Goal: Task Accomplishment & Management: Manage account settings

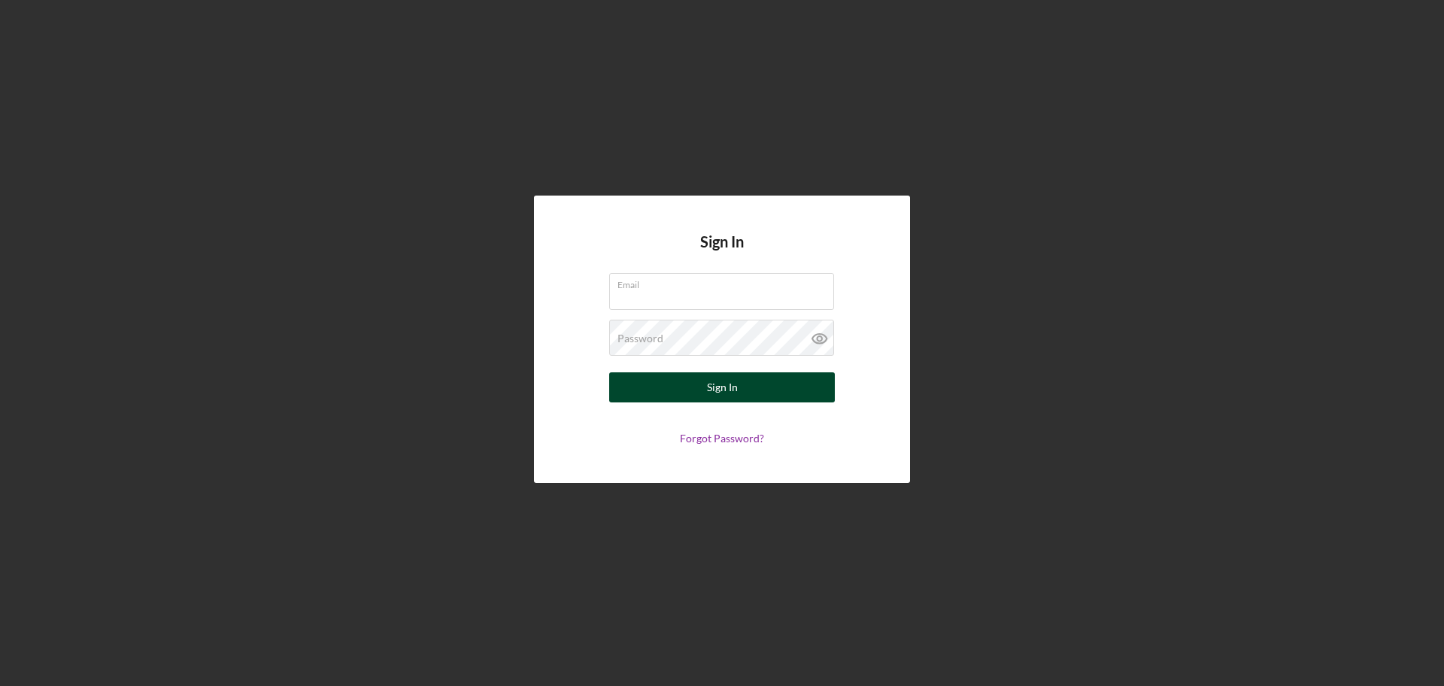
type input "[EMAIL_ADDRESS][DOMAIN_NAME]"
click at [738, 393] on button "Sign In" at bounding box center [722, 387] width 226 height 30
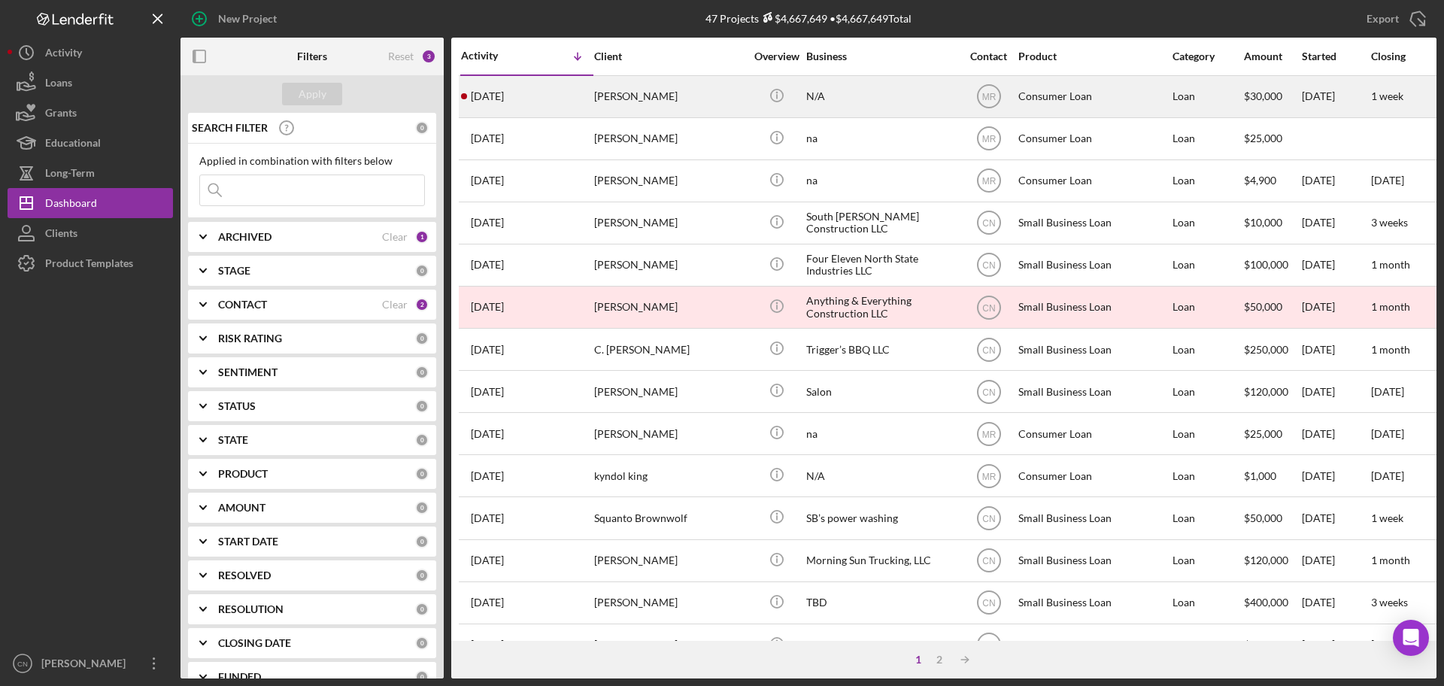
click at [663, 105] on div "[PERSON_NAME]" at bounding box center [669, 97] width 150 height 40
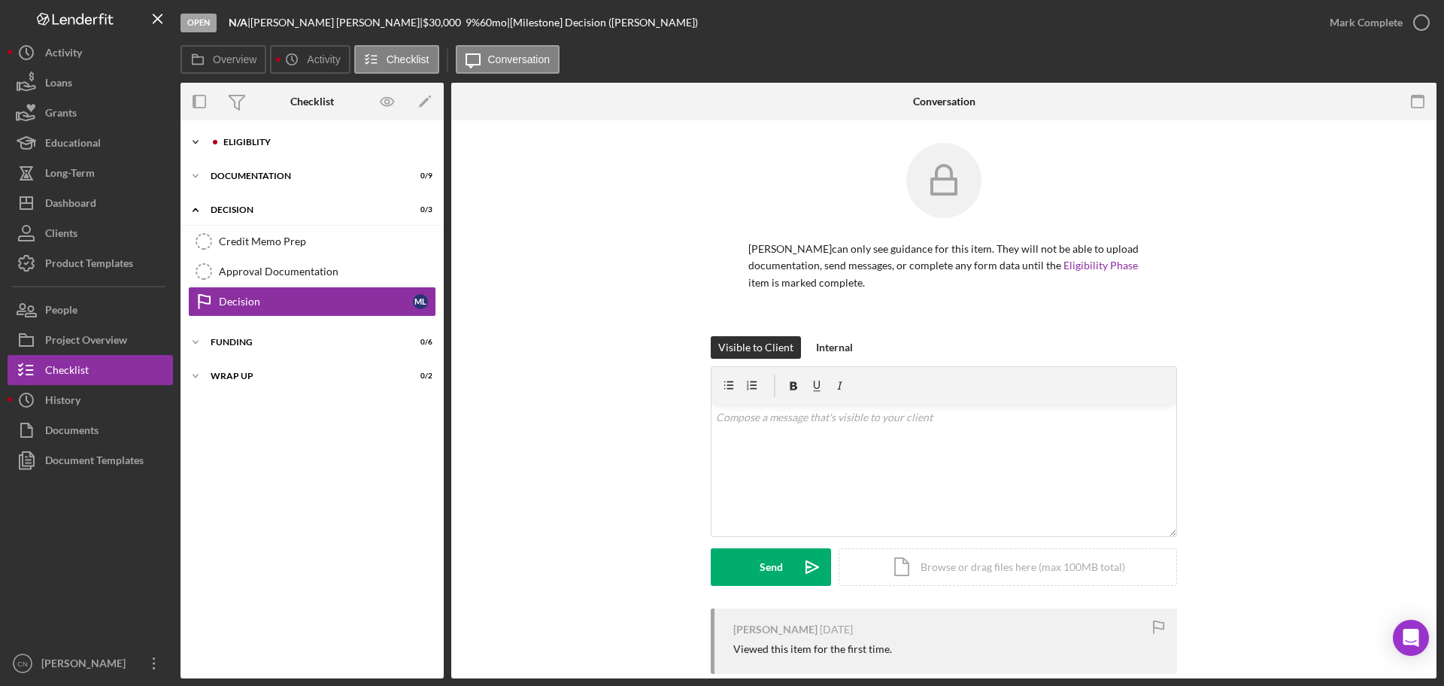
click at [245, 140] on div "Eligiblity" at bounding box center [324, 142] width 202 height 9
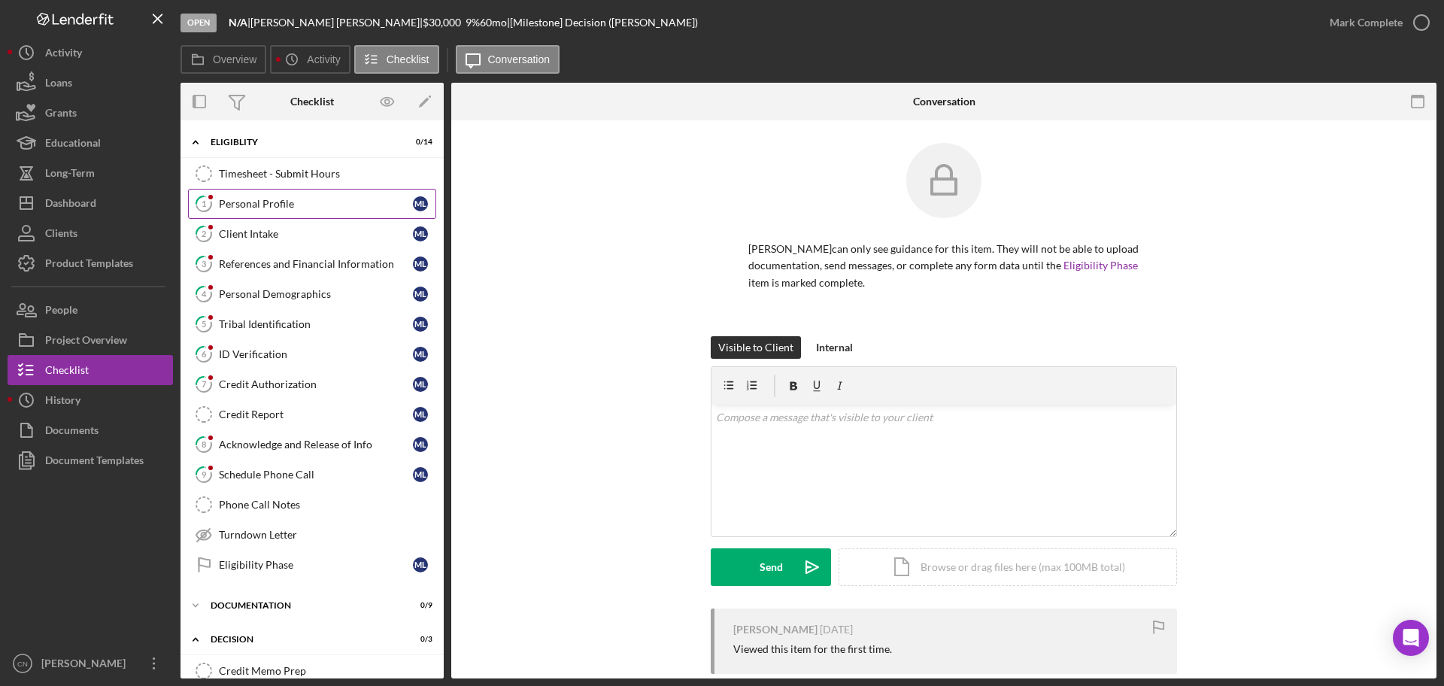
click at [235, 196] on link "1 Personal Profile M L" at bounding box center [312, 204] width 248 height 30
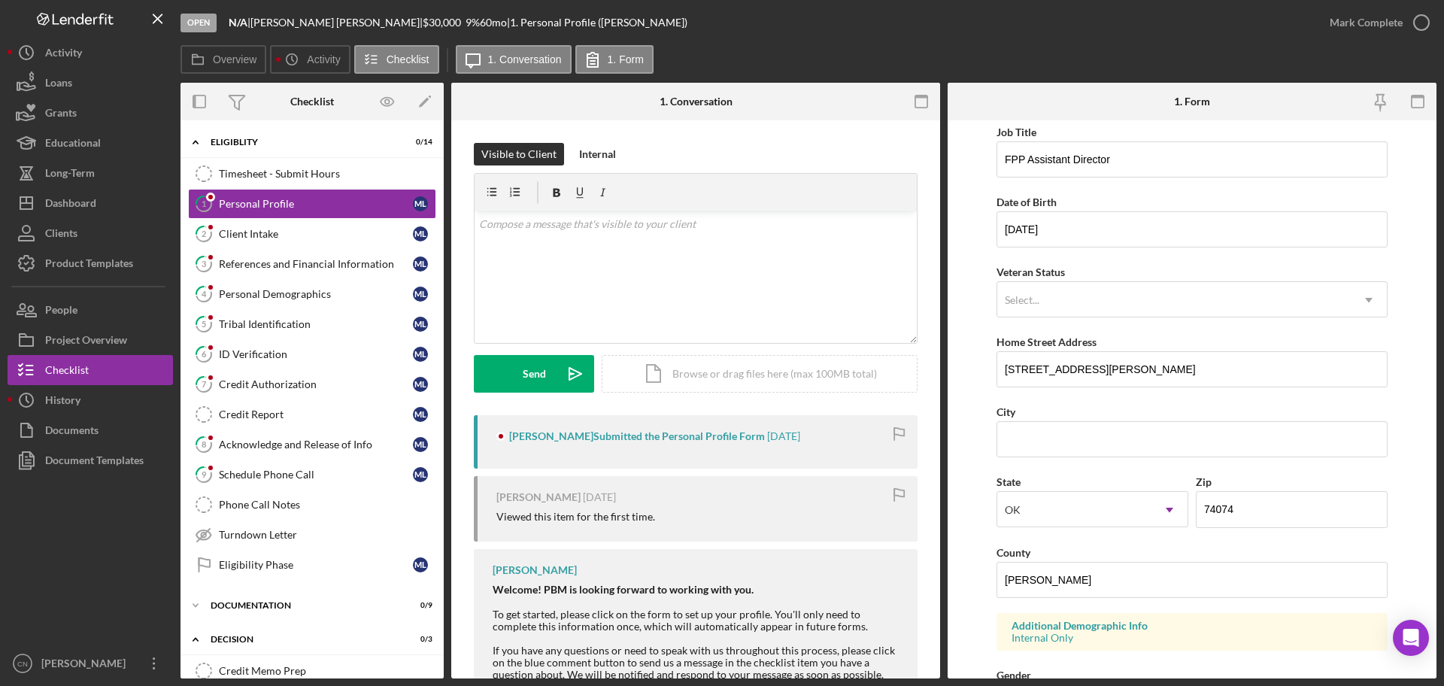
scroll to position [150, 0]
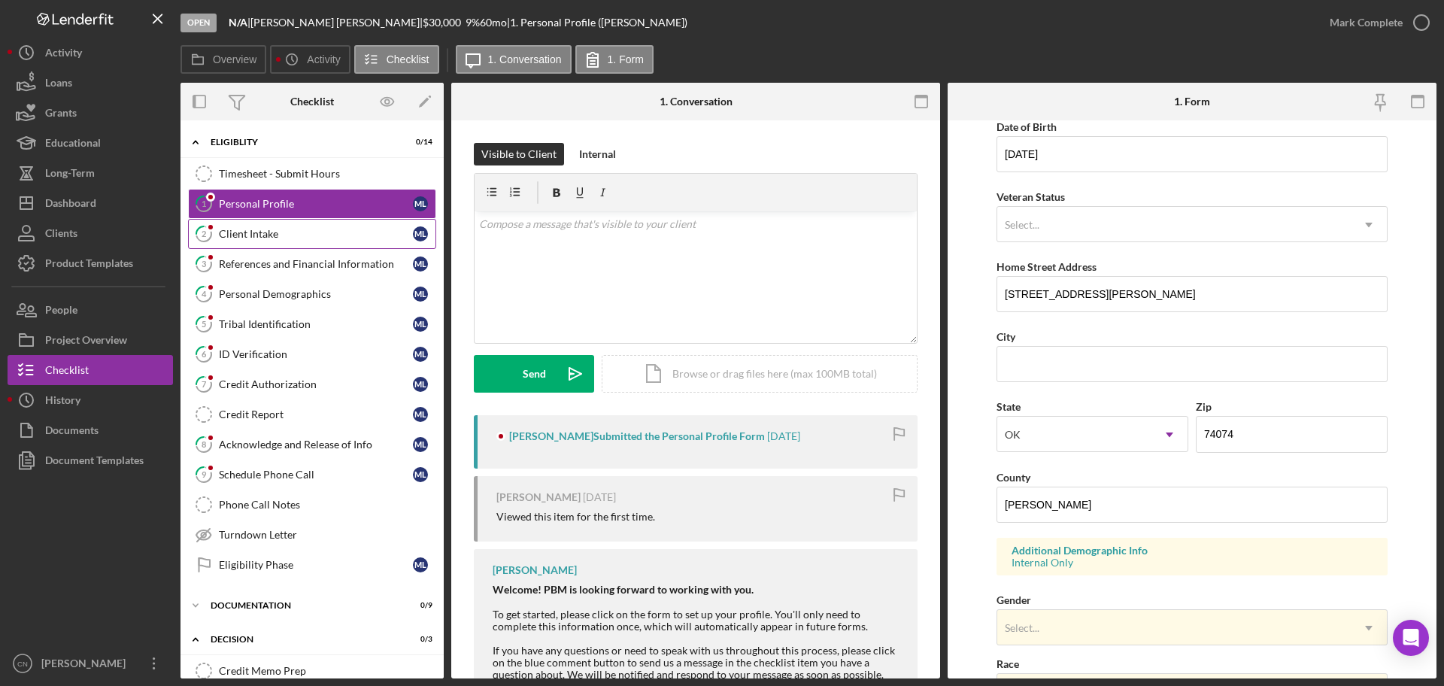
click at [242, 235] on div "Client Intake" at bounding box center [316, 234] width 194 height 12
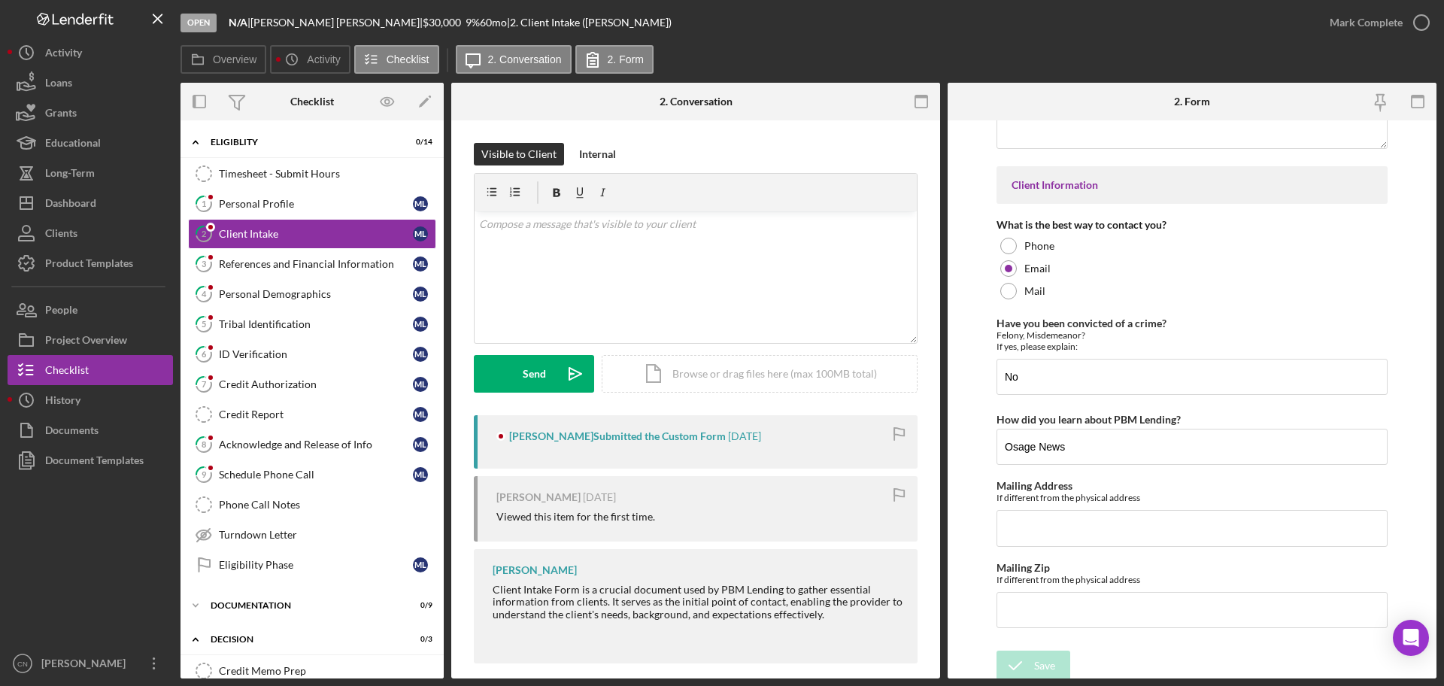
scroll to position [2104, 0]
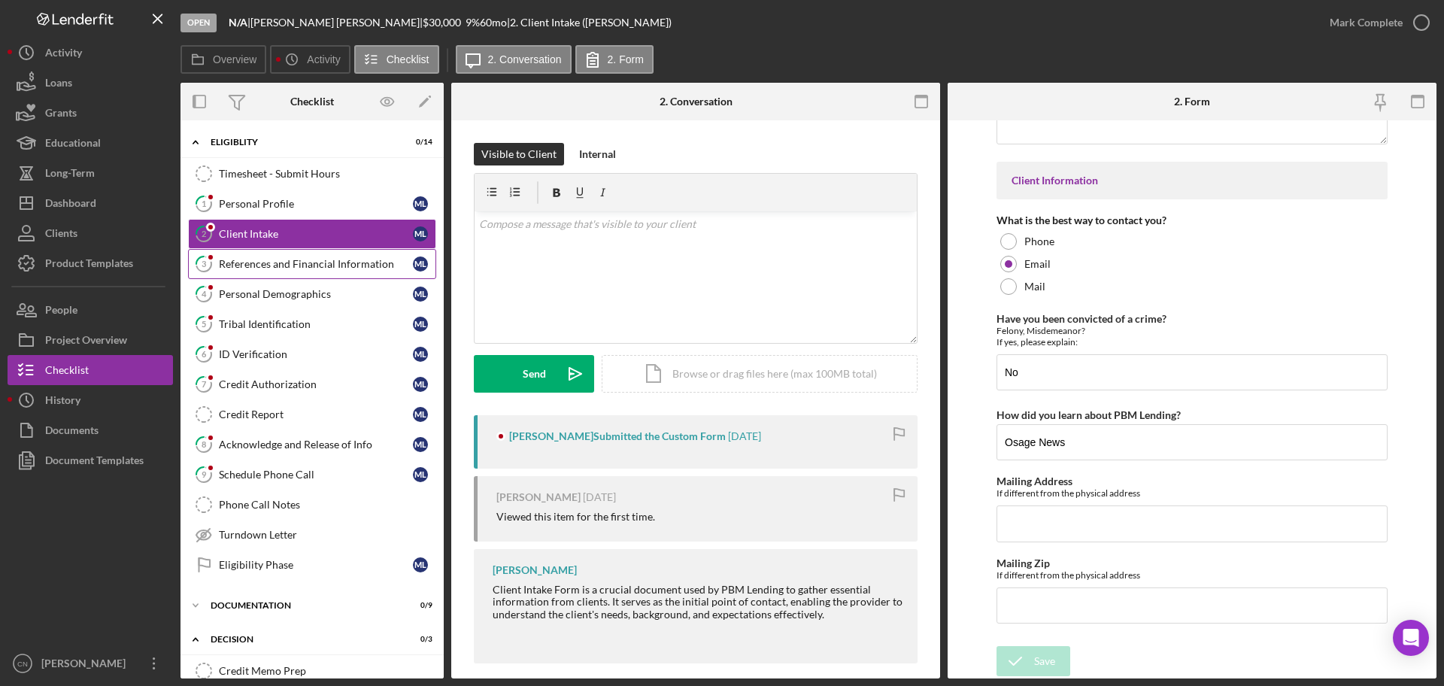
click at [239, 262] on div "References and Financial Information" at bounding box center [316, 264] width 194 height 12
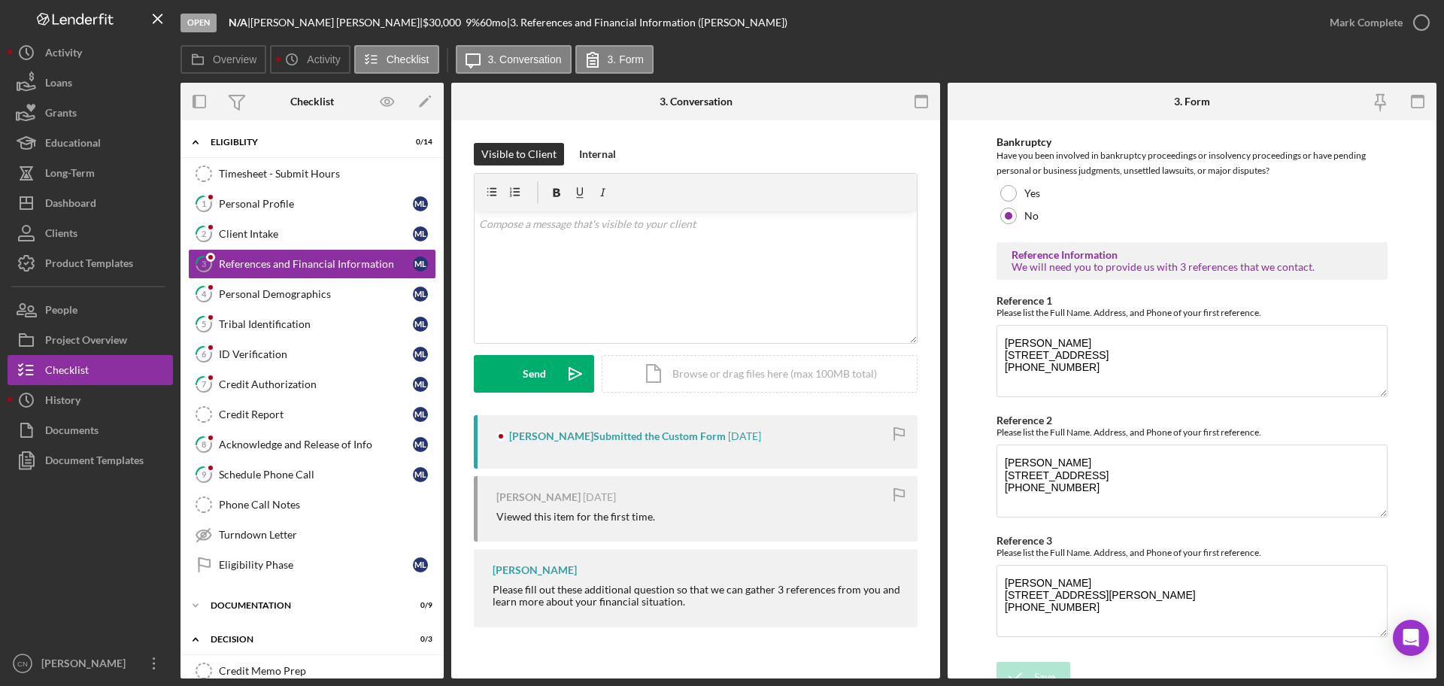
scroll to position [517, 0]
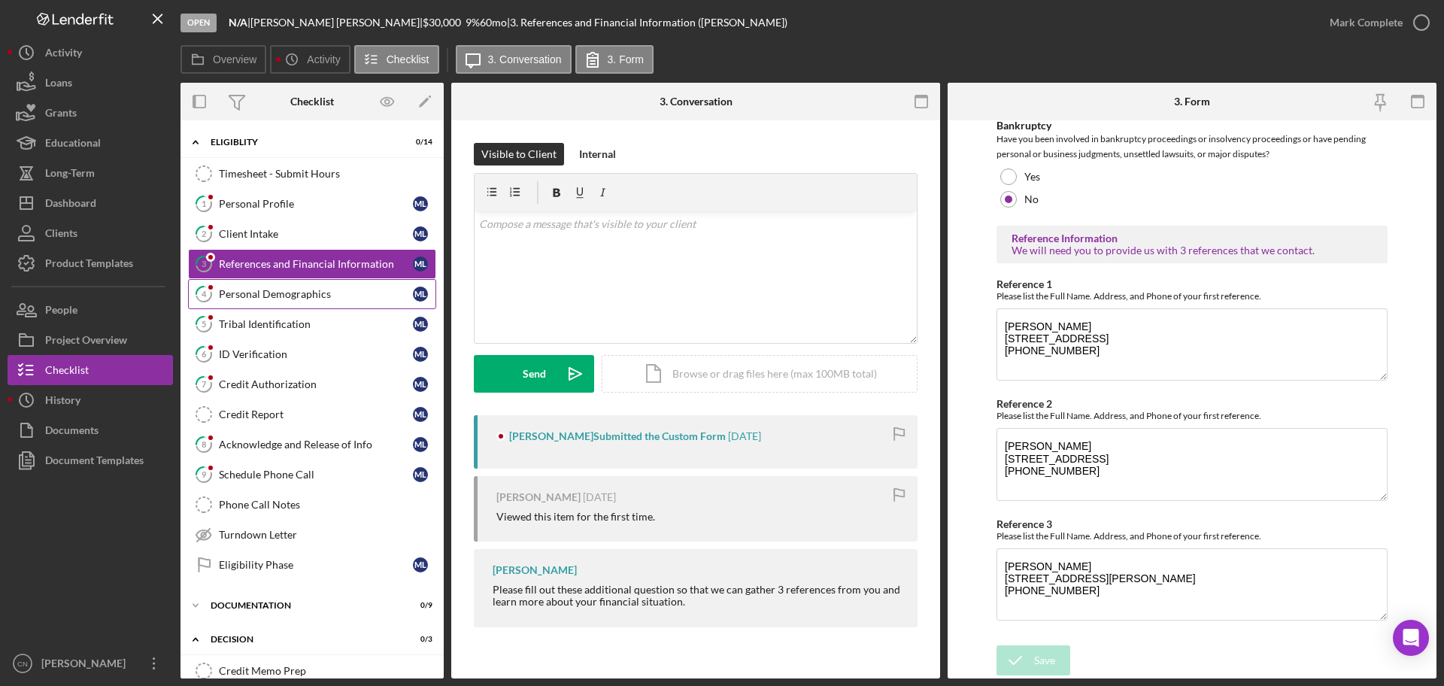
click at [242, 305] on link "4 Personal Demographics M L" at bounding box center [312, 294] width 248 height 30
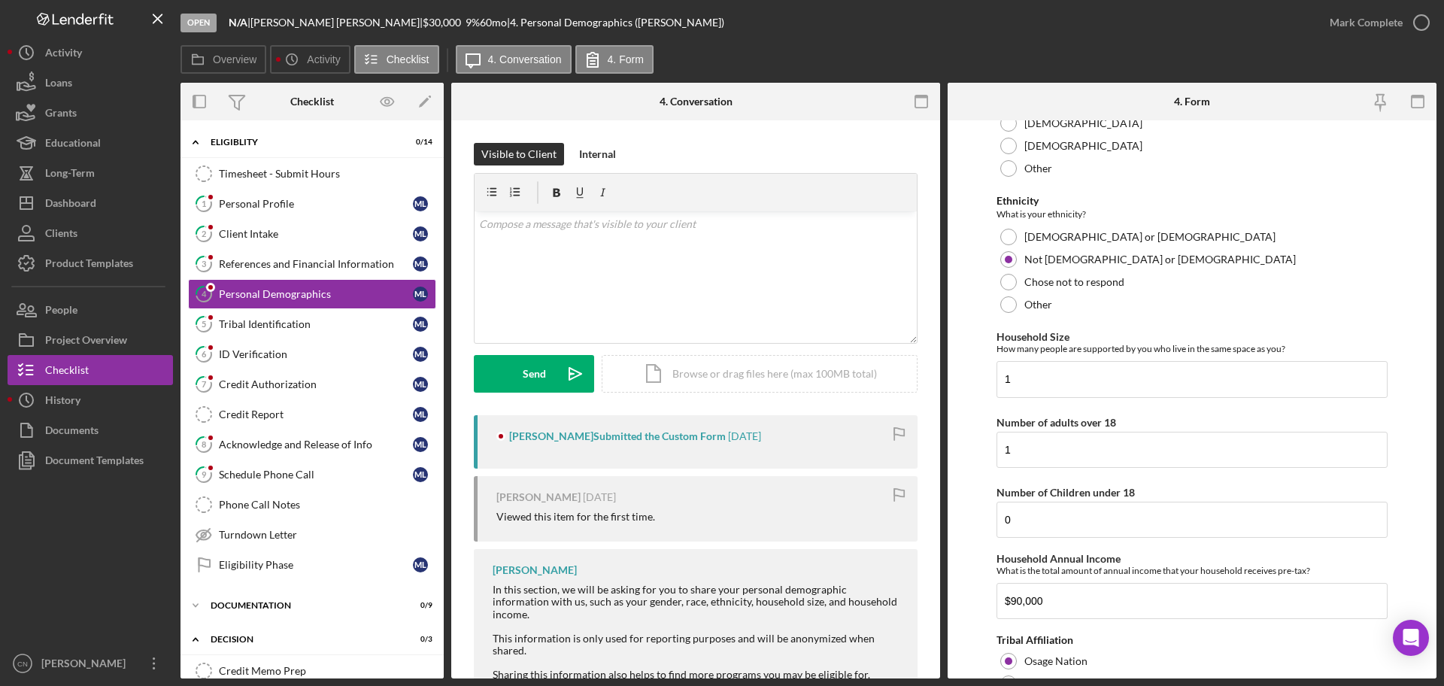
scroll to position [673, 0]
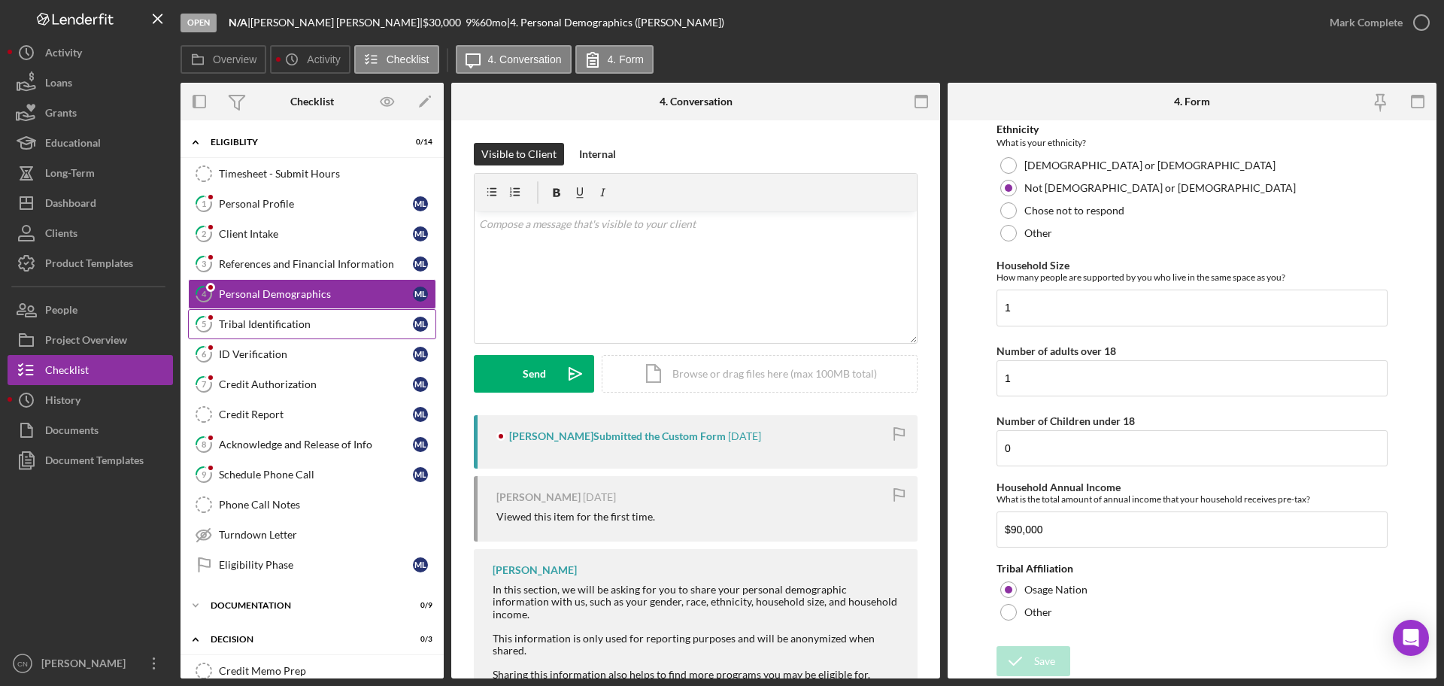
click at [268, 320] on div "Tribal Identification" at bounding box center [316, 324] width 194 height 12
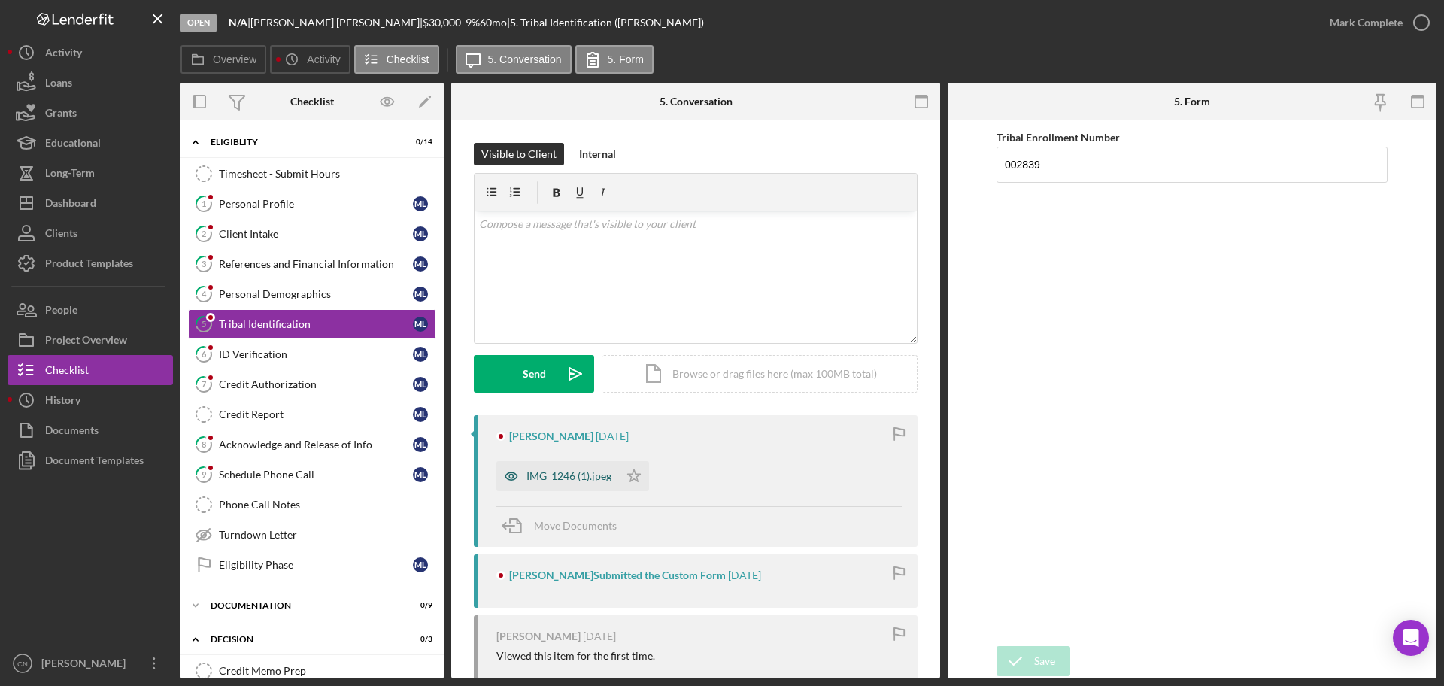
click at [578, 482] on div "IMG_1246 (1).jpeg" at bounding box center [568, 476] width 85 height 12
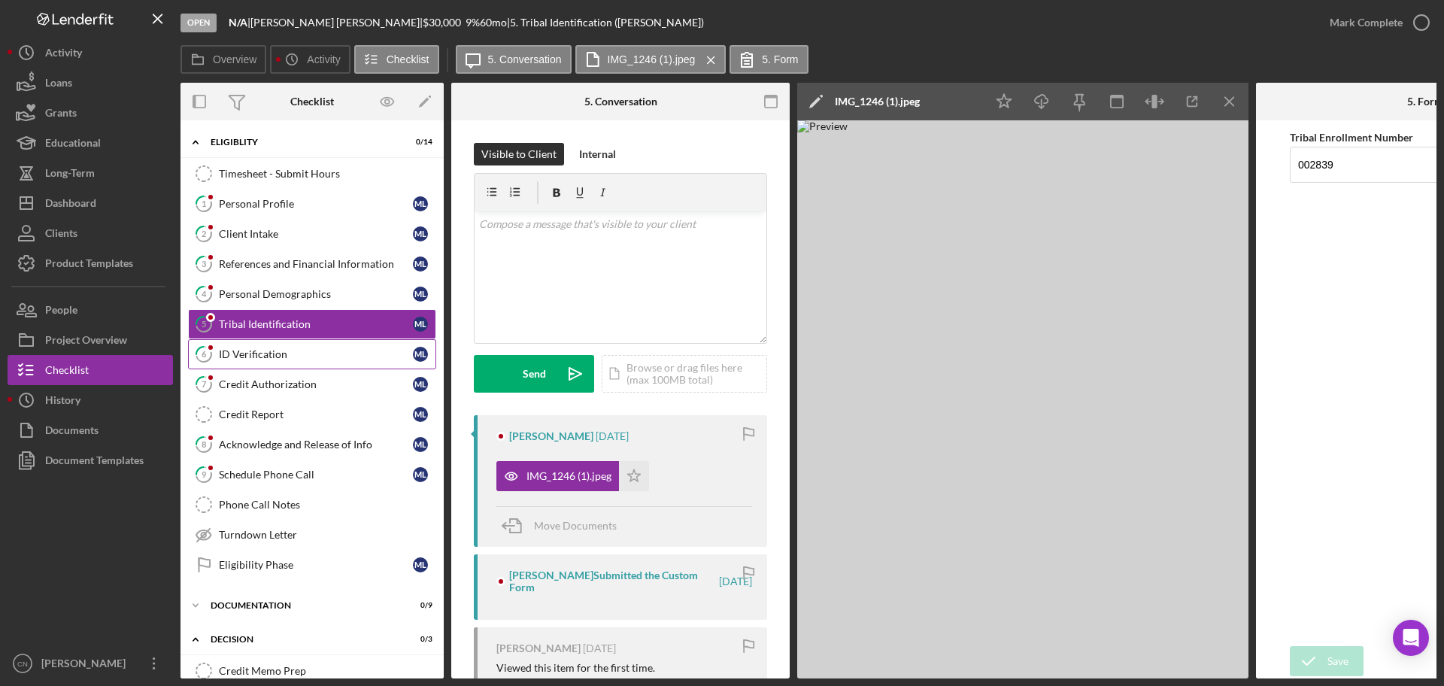
click at [251, 349] on div "ID Verification" at bounding box center [316, 354] width 194 height 12
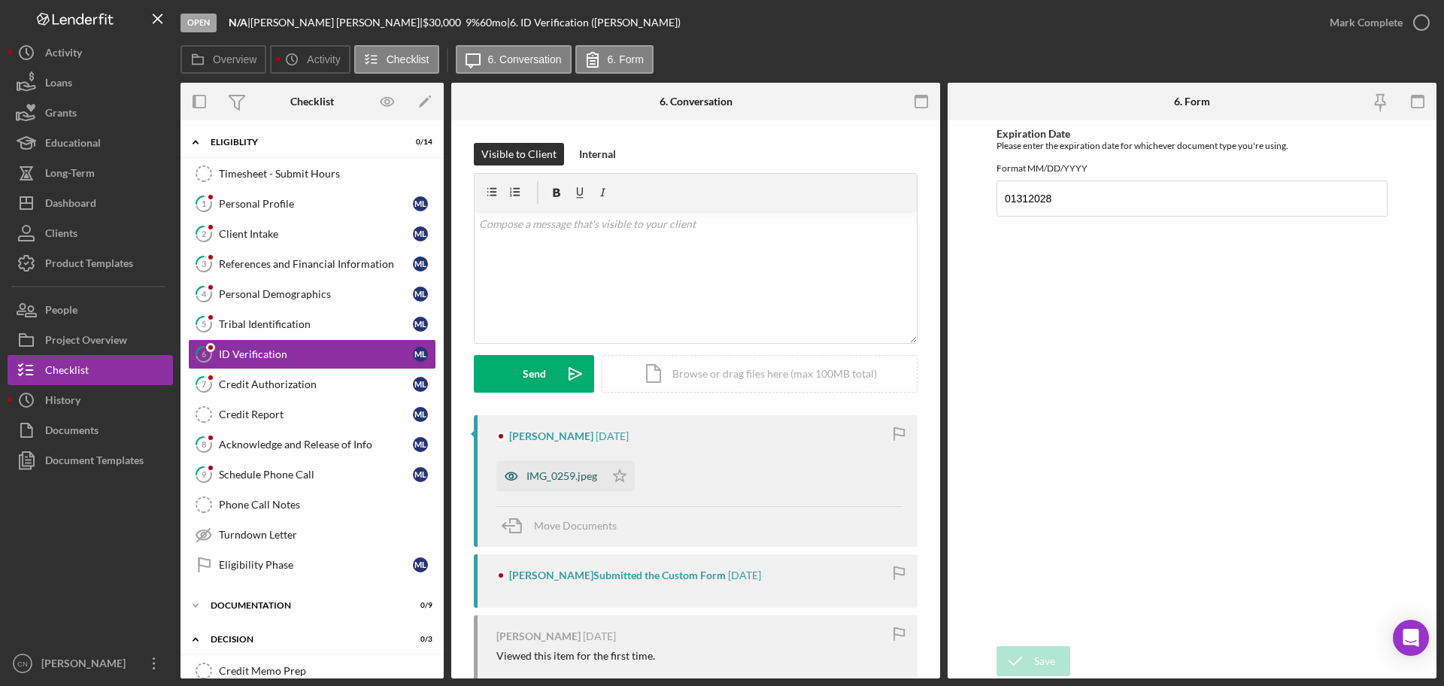
click at [569, 476] on div "IMG_0259.jpeg" at bounding box center [561, 476] width 71 height 12
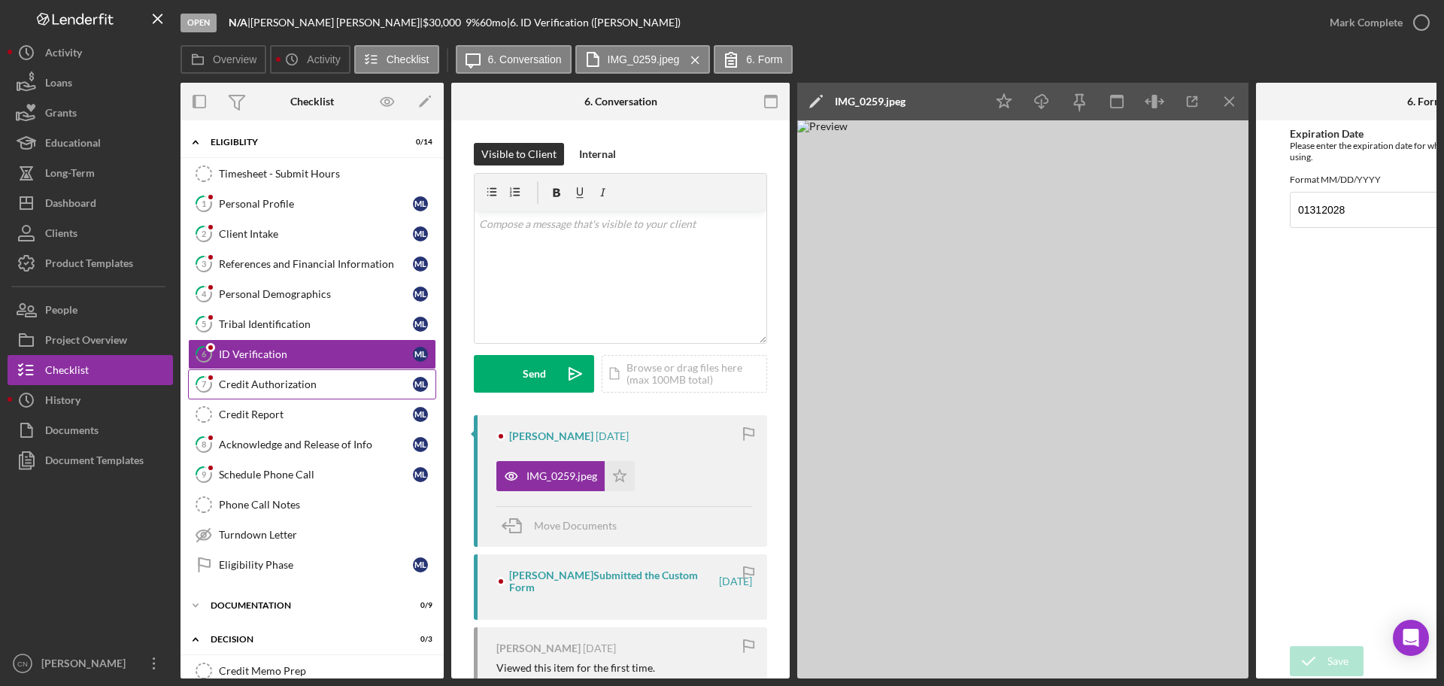
click at [246, 374] on link "7 Credit Authorization M L" at bounding box center [312, 384] width 248 height 30
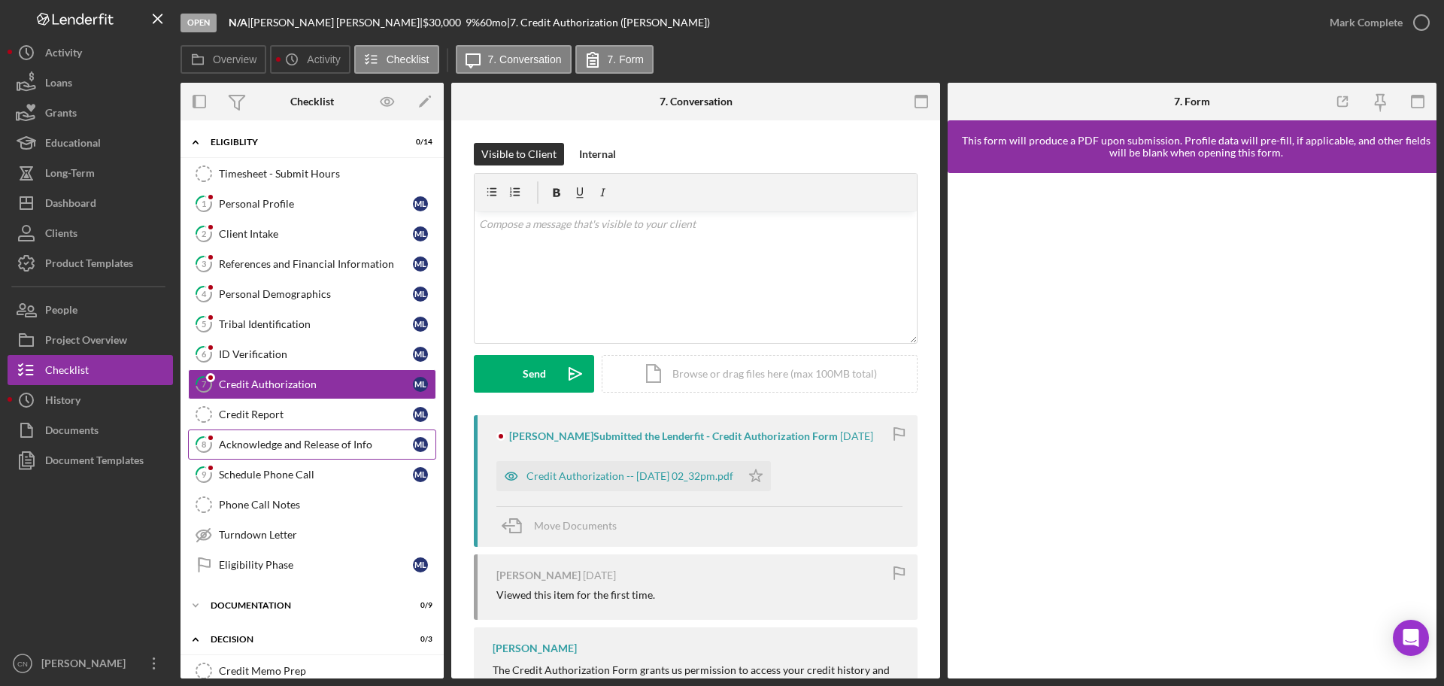
click at [255, 436] on link "8 Acknowledge and Release of Info M L" at bounding box center [312, 444] width 248 height 30
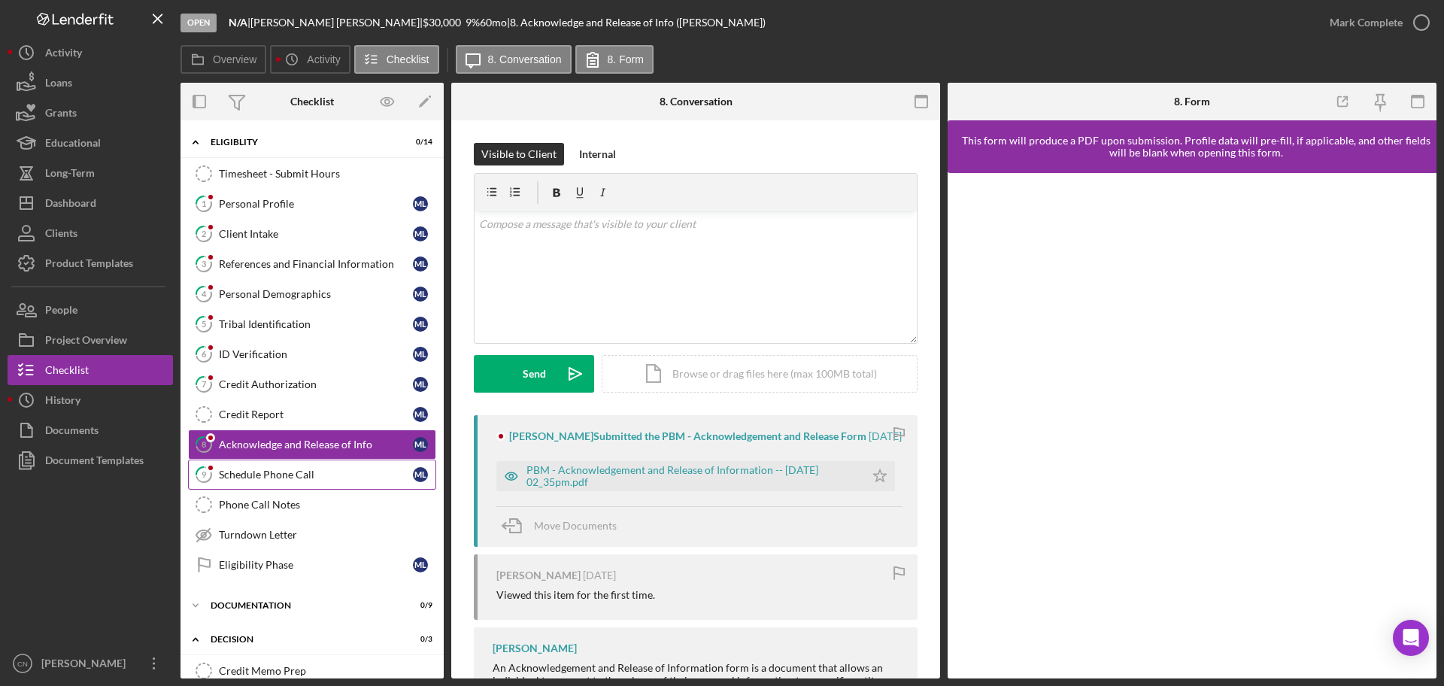
click at [253, 472] on div "Schedule Phone Call" at bounding box center [316, 475] width 194 height 12
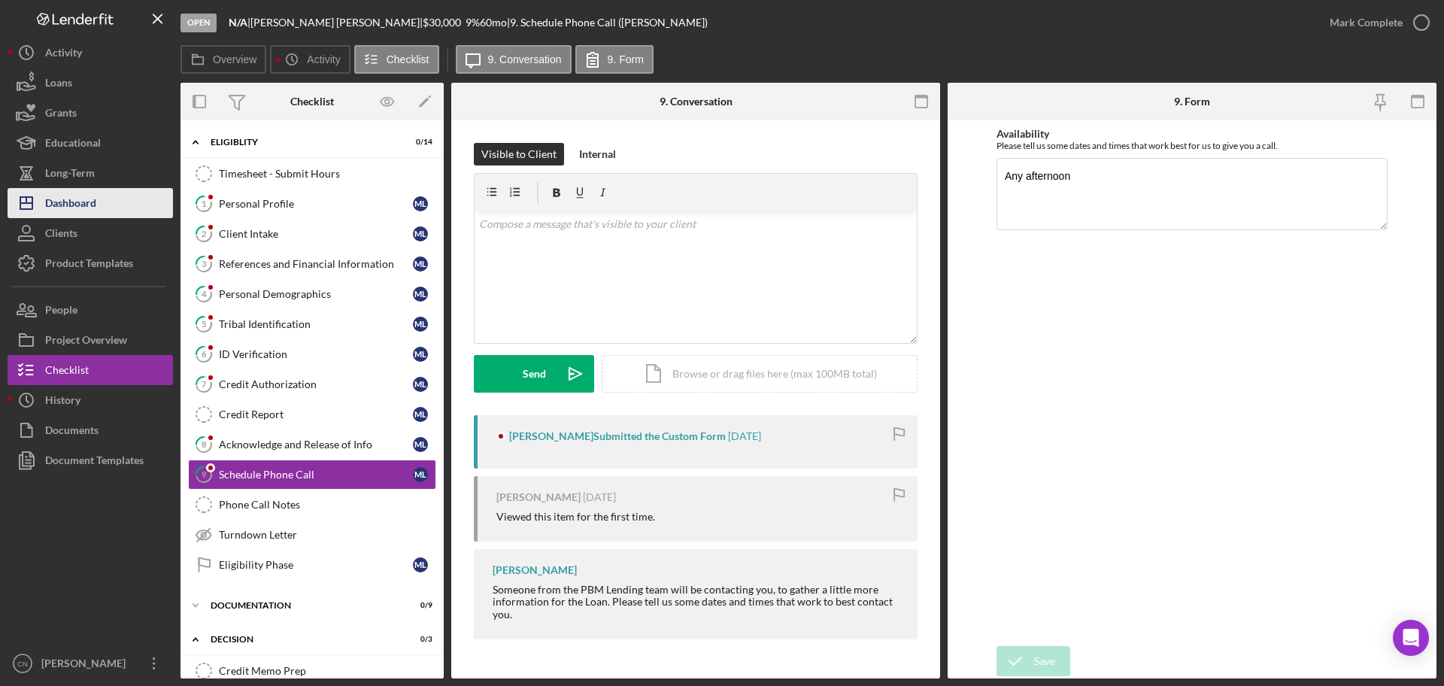
click at [63, 193] on div "Dashboard" at bounding box center [70, 205] width 51 height 34
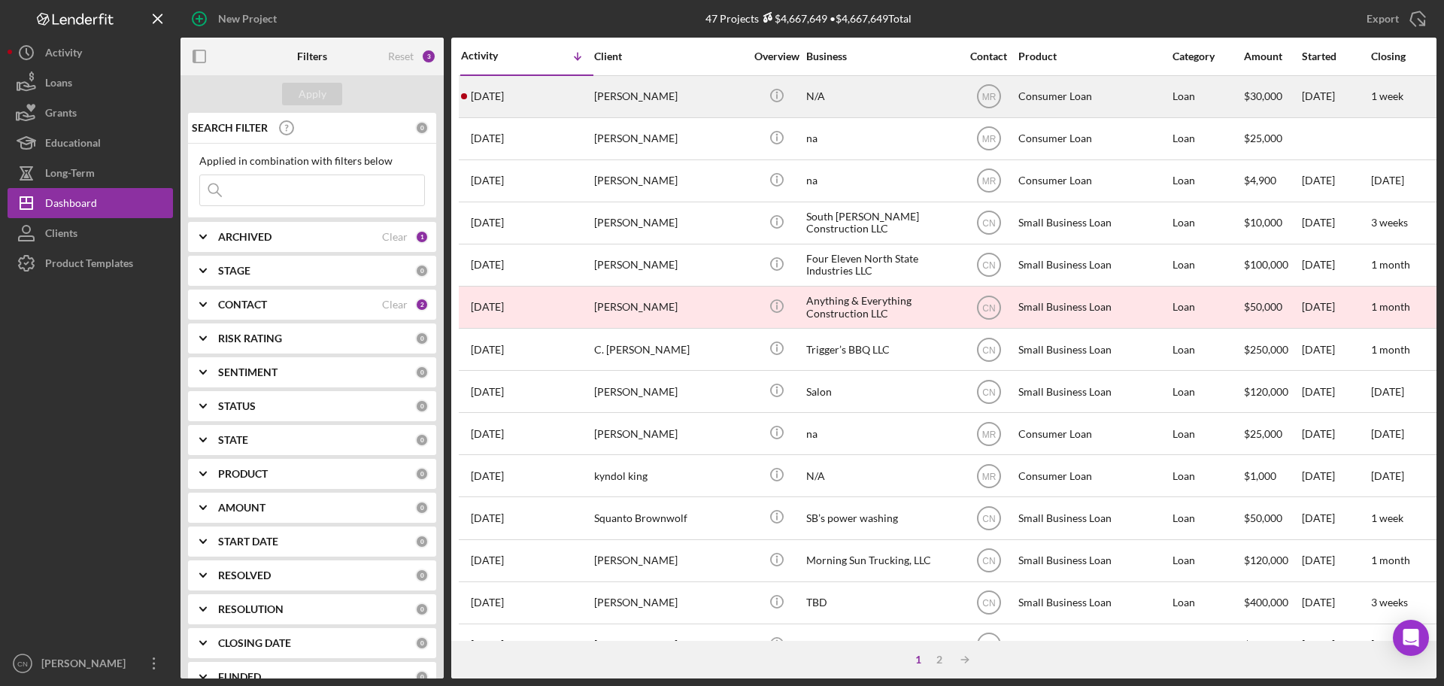
click at [612, 96] on div "[PERSON_NAME]" at bounding box center [669, 97] width 150 height 40
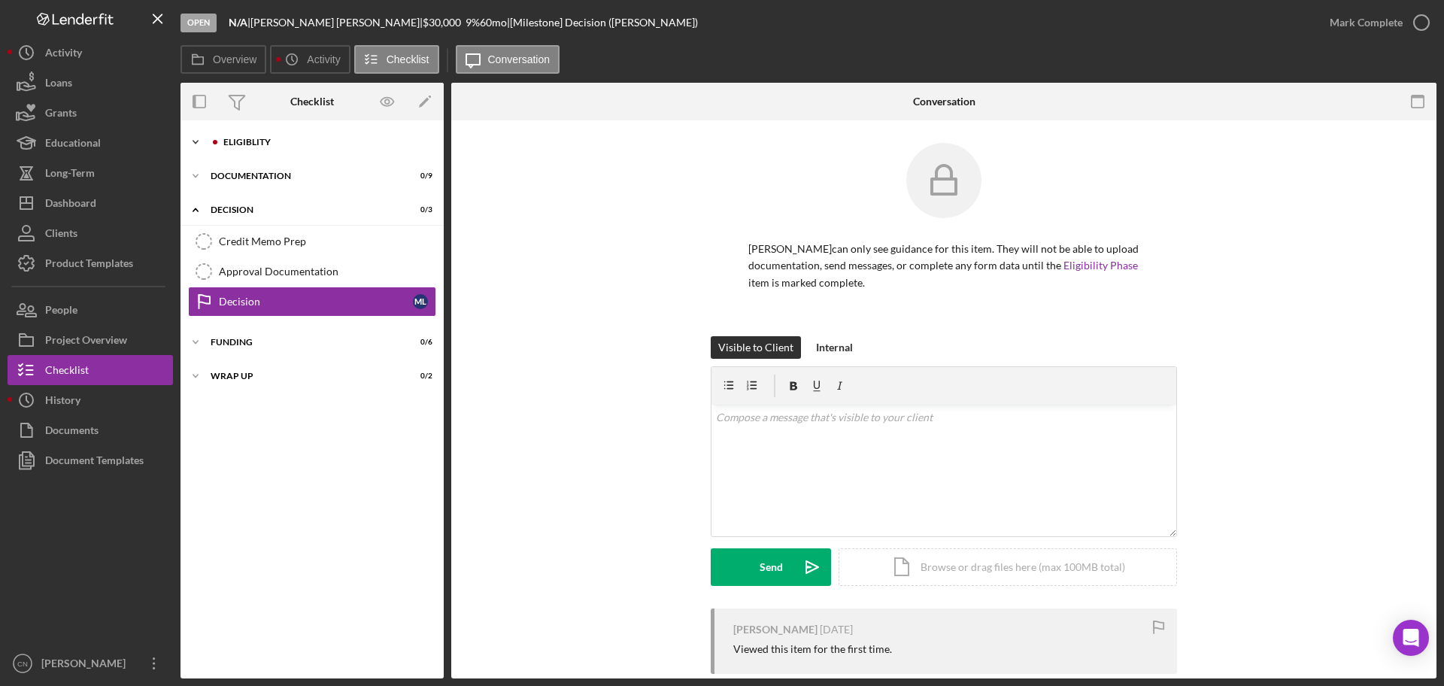
click at [256, 141] on div "Eligiblity" at bounding box center [324, 142] width 202 height 9
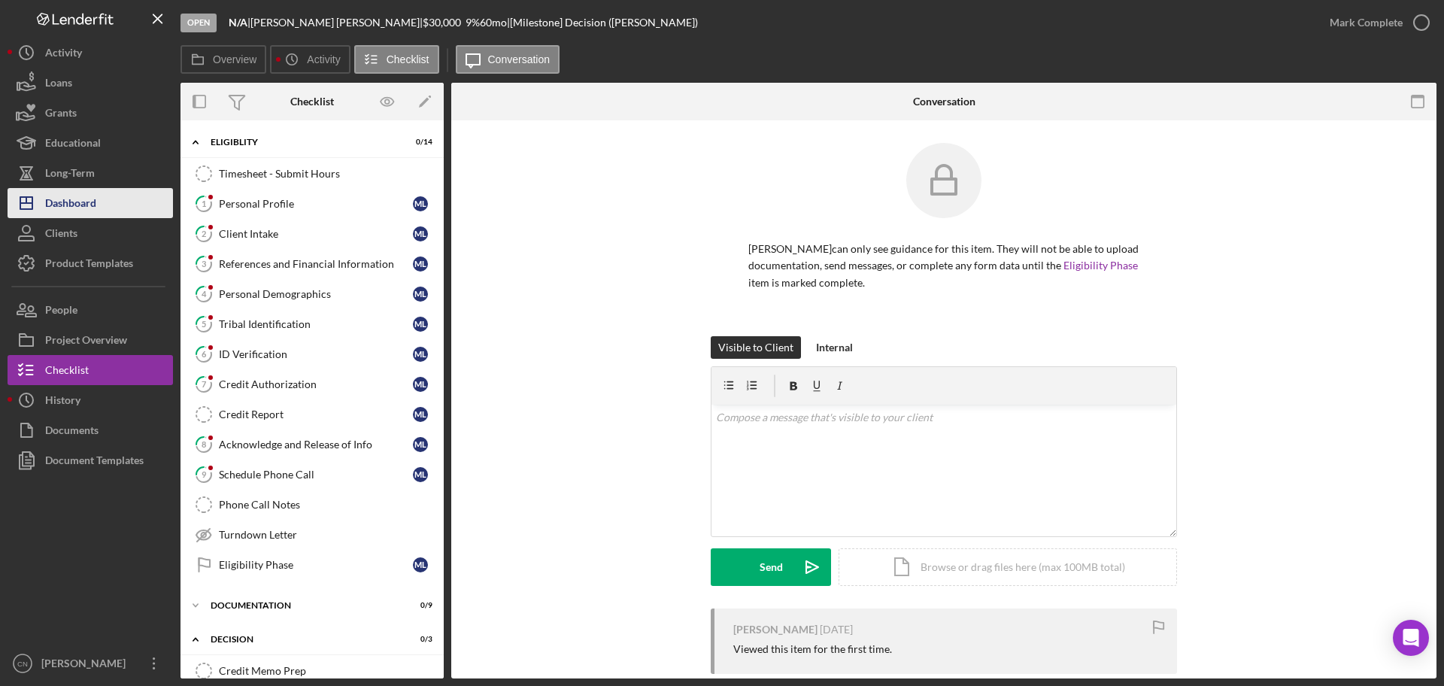
click at [75, 201] on div "Dashboard" at bounding box center [70, 205] width 51 height 34
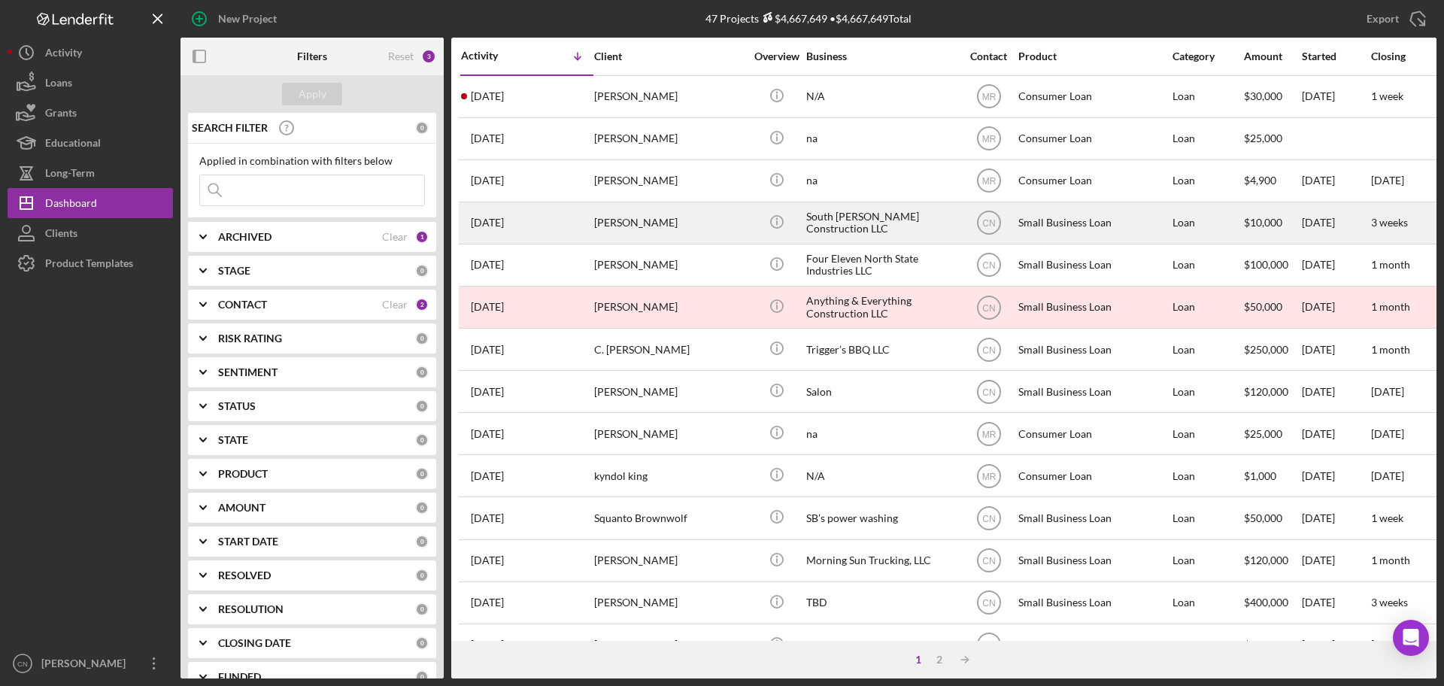
click at [646, 215] on div "[PERSON_NAME]" at bounding box center [669, 223] width 150 height 40
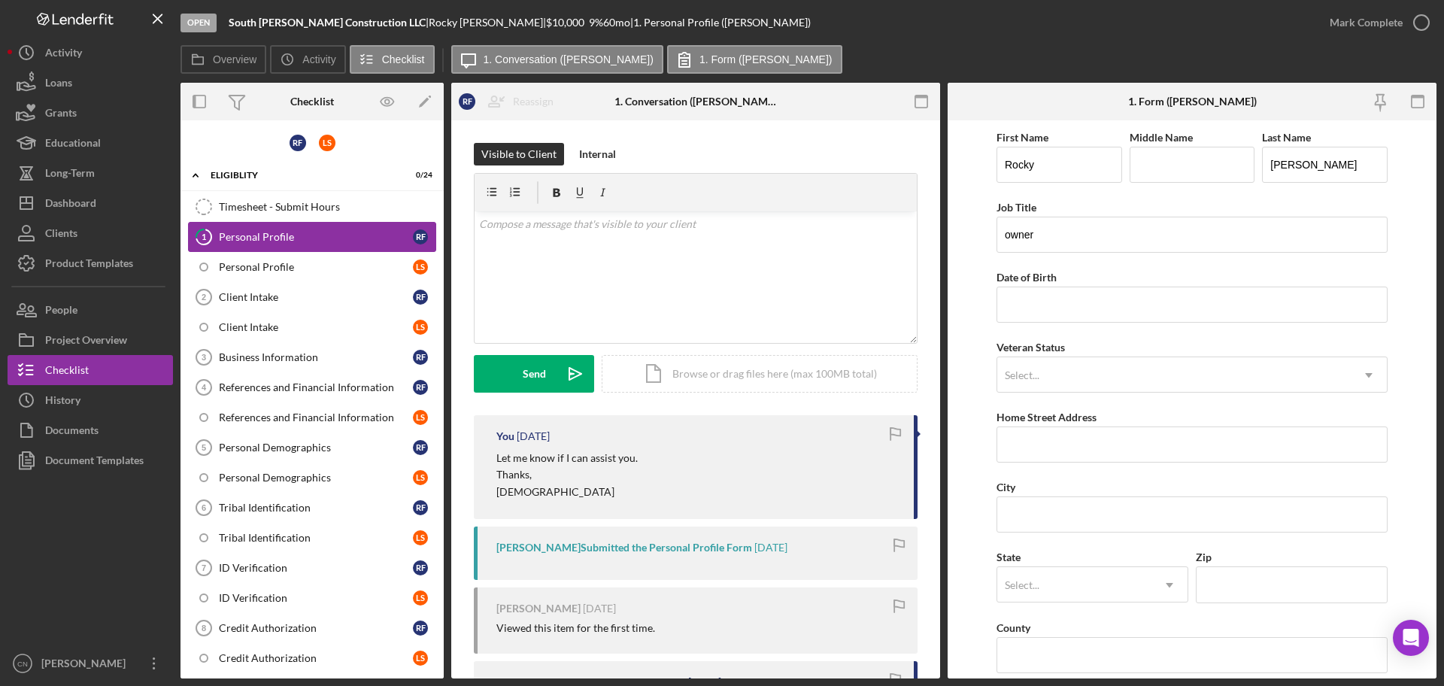
click at [257, 240] on div "Personal Profile" at bounding box center [316, 237] width 194 height 12
click at [71, 208] on div "Dashboard" at bounding box center [70, 205] width 51 height 34
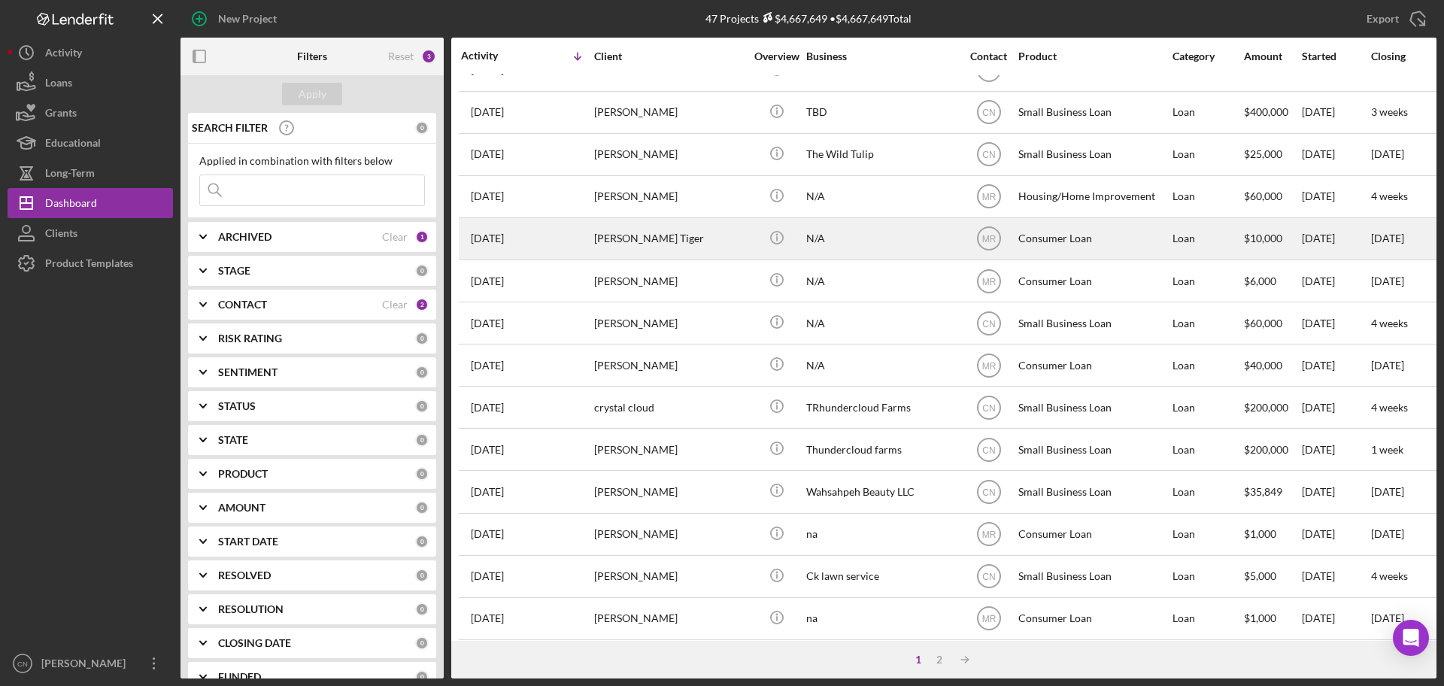
scroll to position [508, 0]
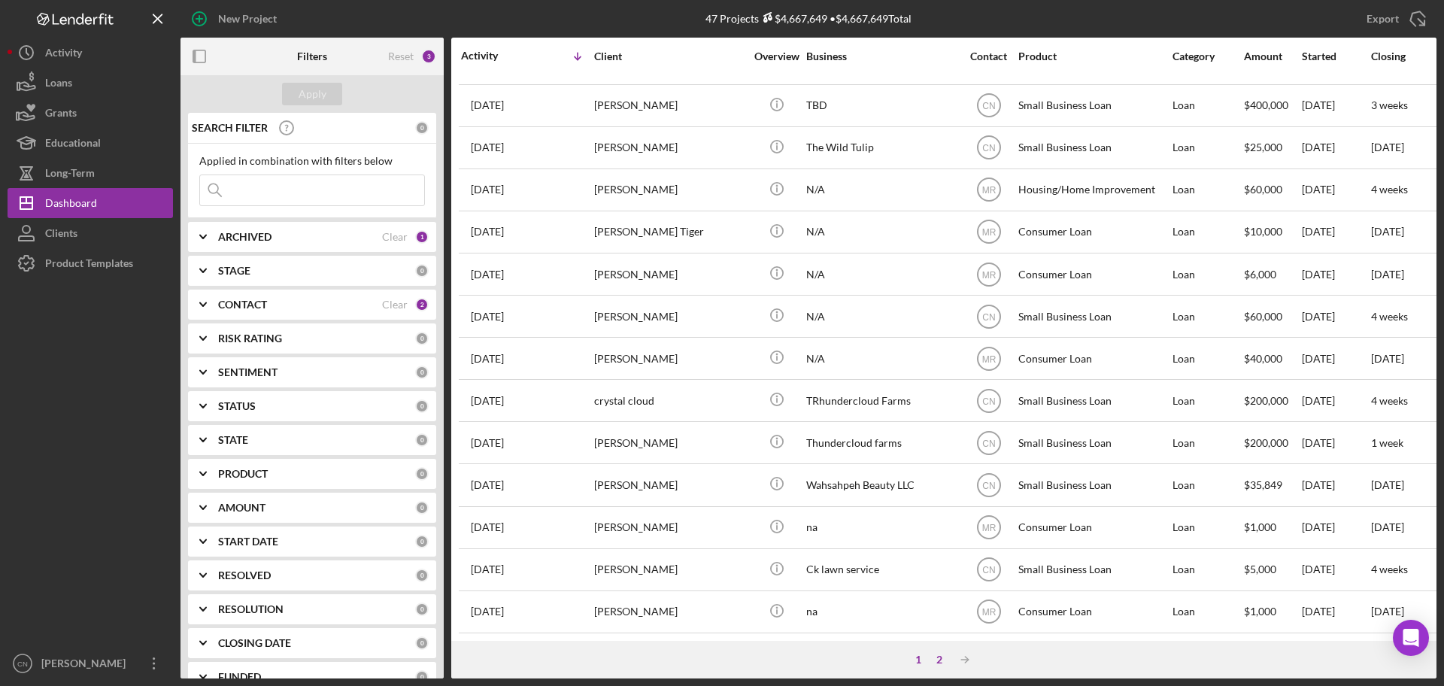
click at [937, 661] on div "2" at bounding box center [939, 660] width 21 height 12
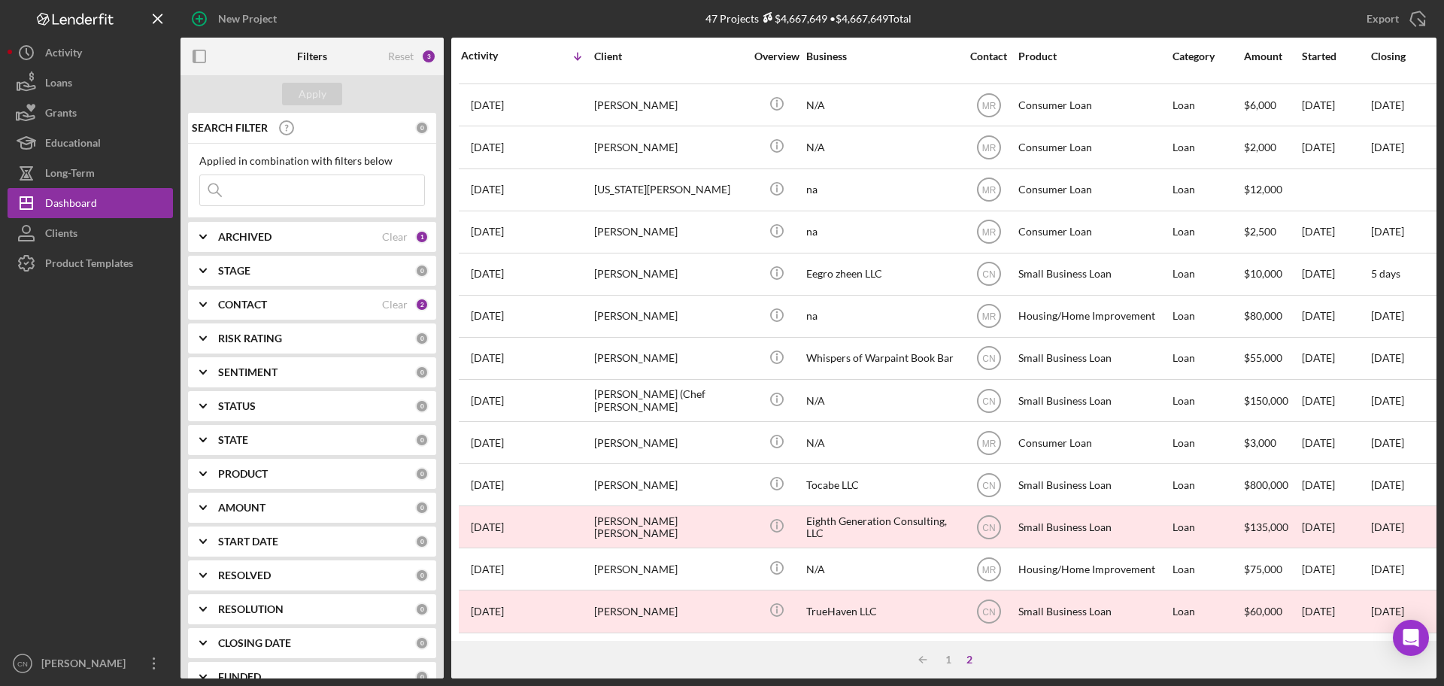
scroll to position [382, 0]
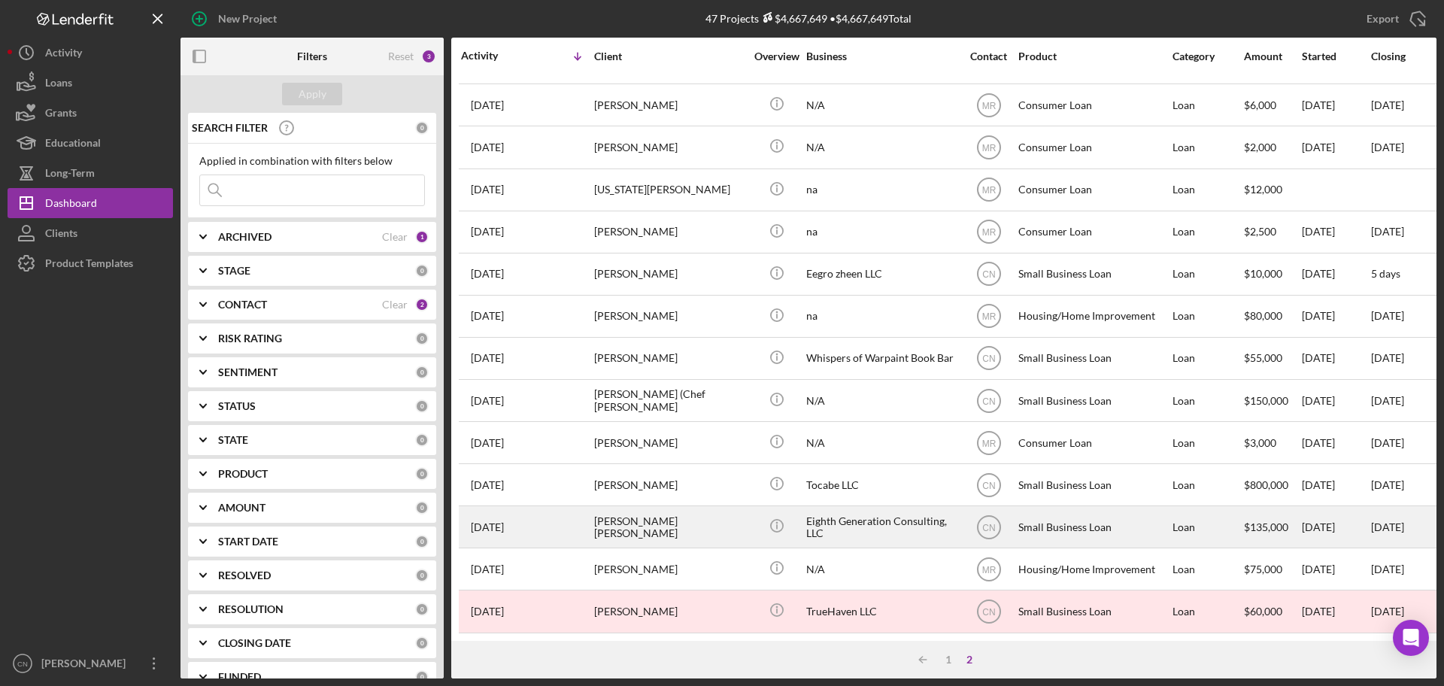
click at [630, 520] on div "[PERSON_NAME] [PERSON_NAME]" at bounding box center [669, 527] width 150 height 40
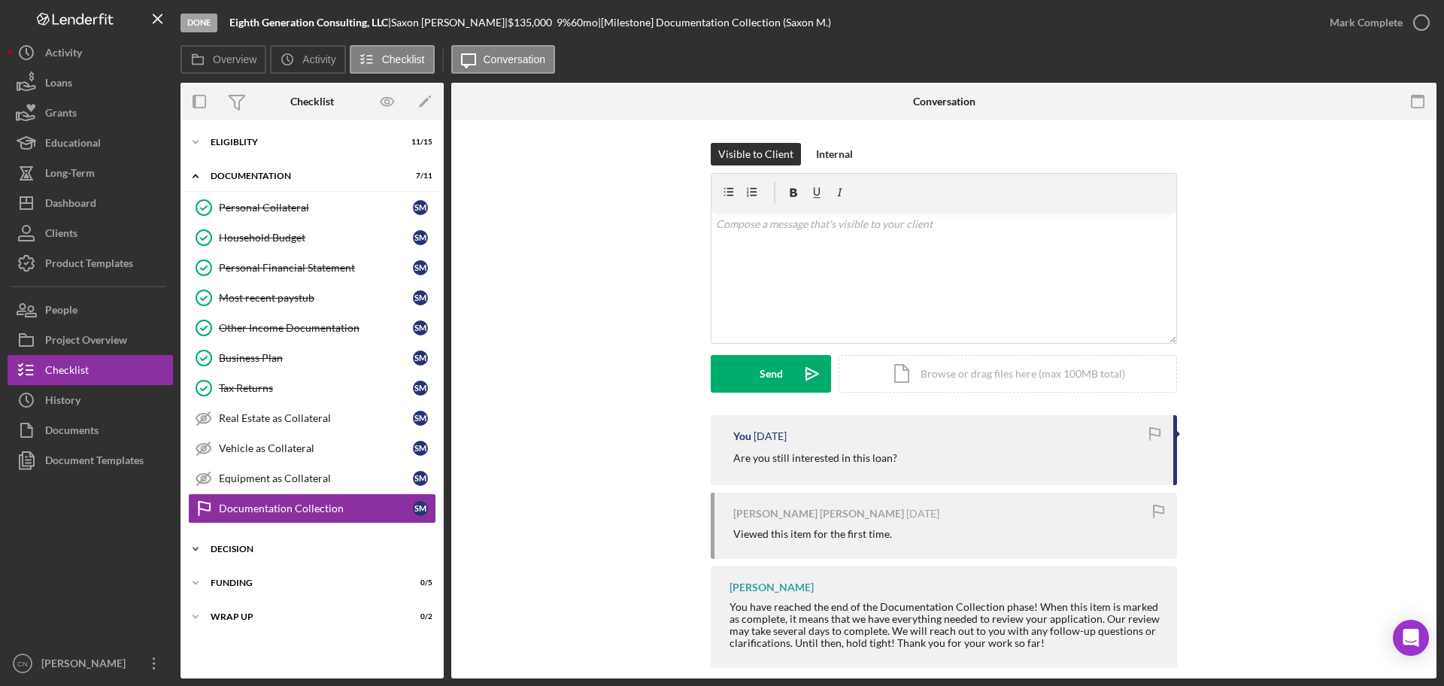
click at [254, 549] on div "Decision" at bounding box center [318, 549] width 214 height 9
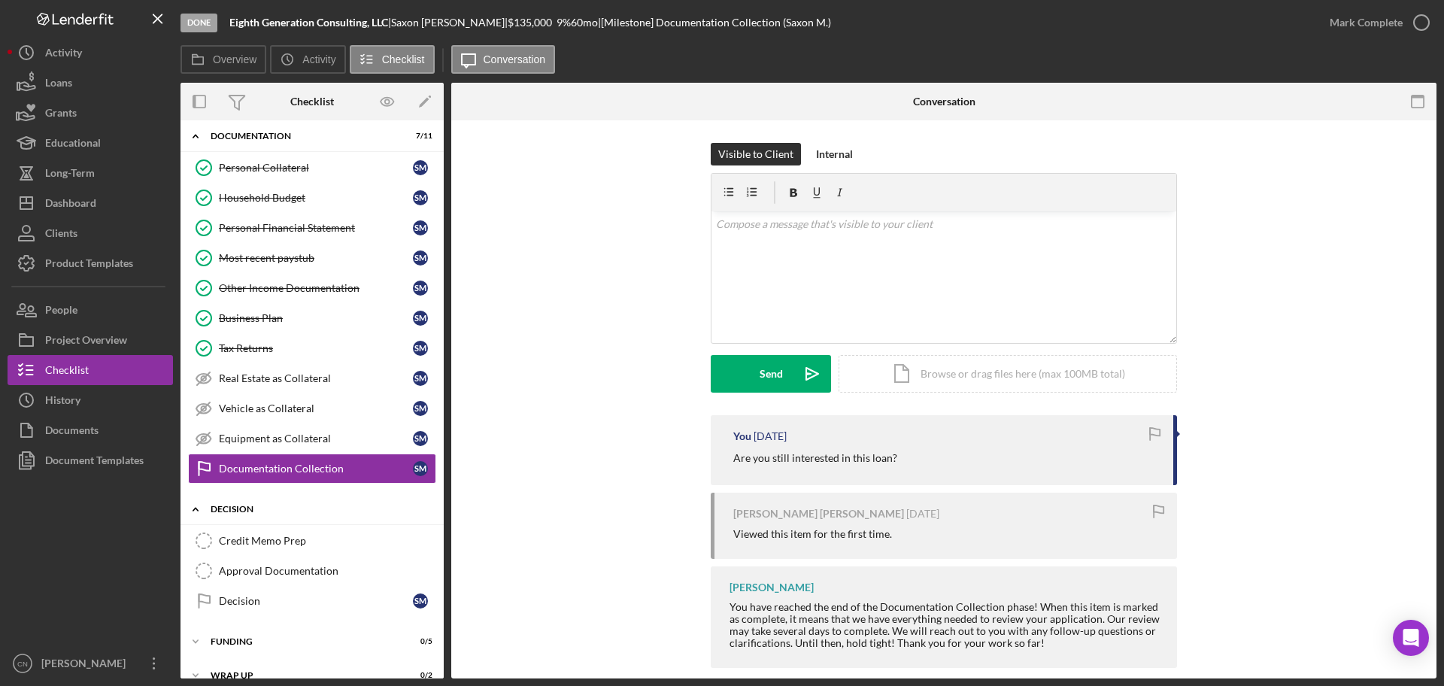
scroll to position [60, 0]
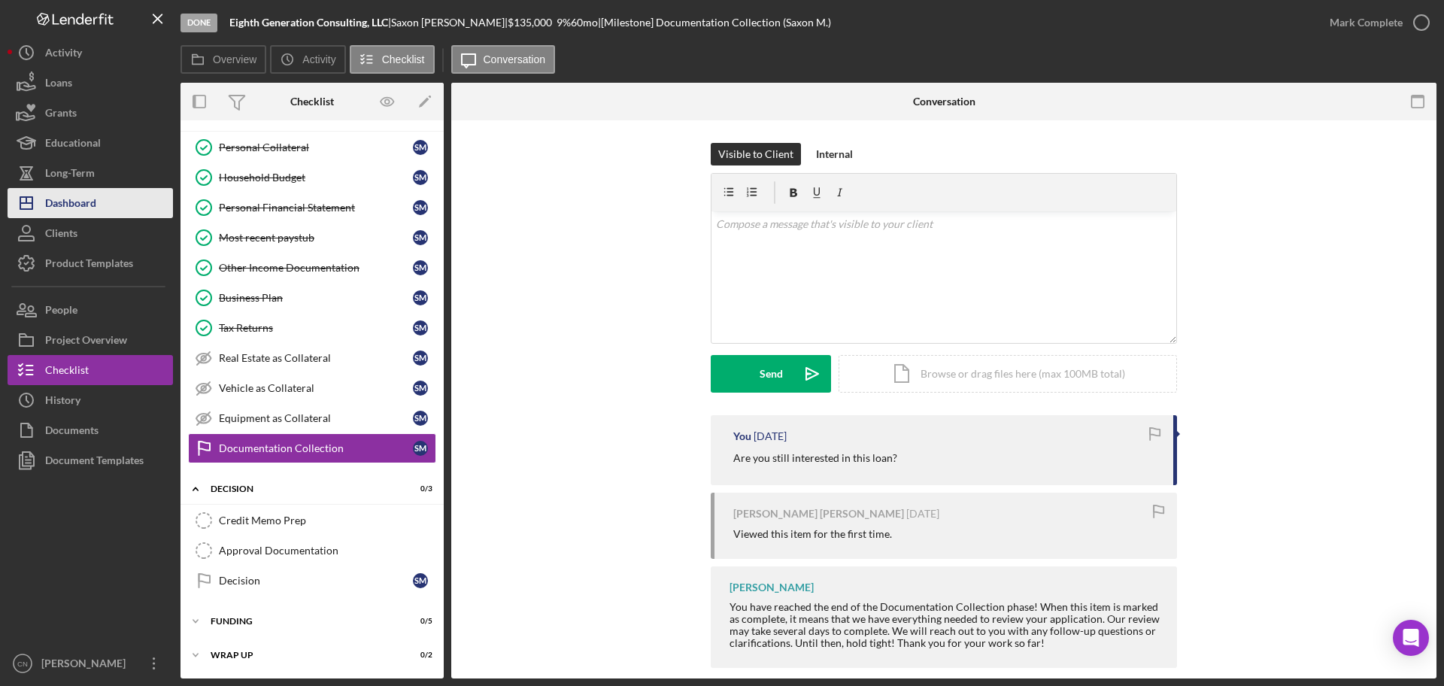
click at [66, 205] on div "Dashboard" at bounding box center [70, 205] width 51 height 34
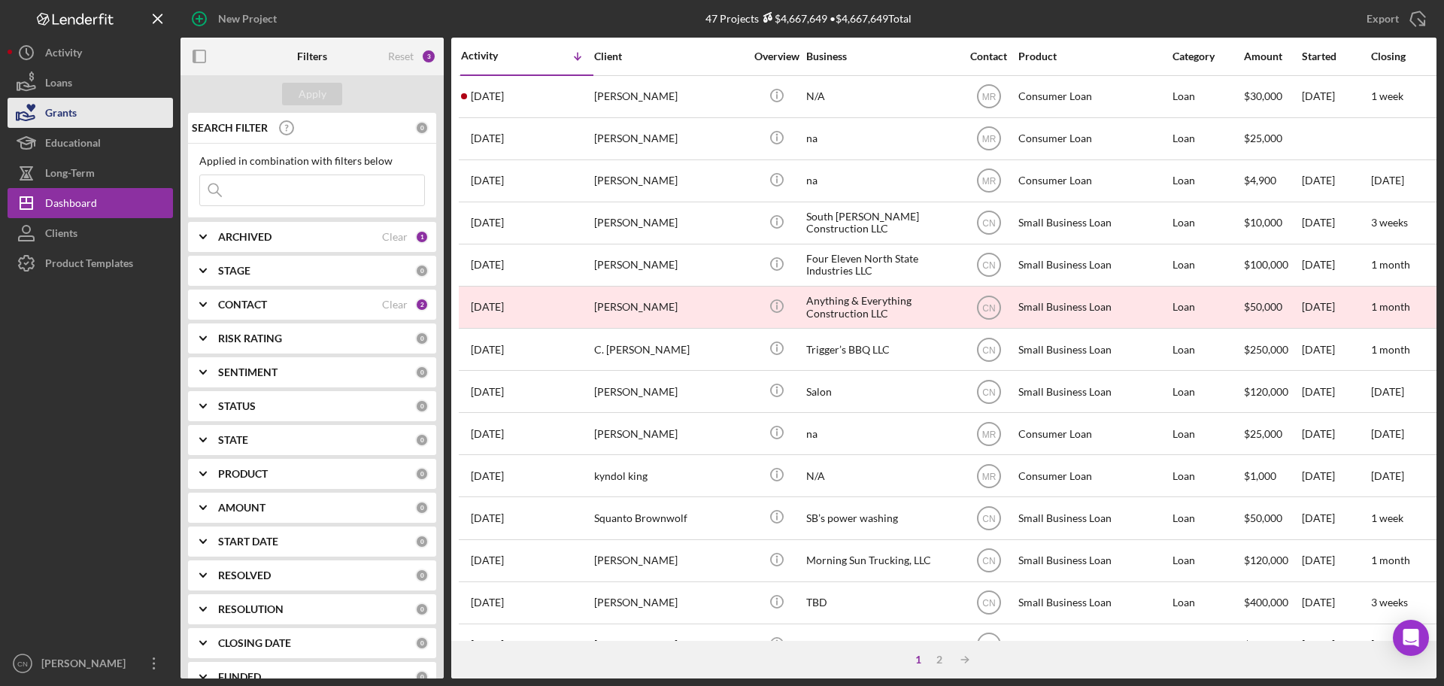
click at [55, 111] on div "Grants" at bounding box center [61, 115] width 32 height 34
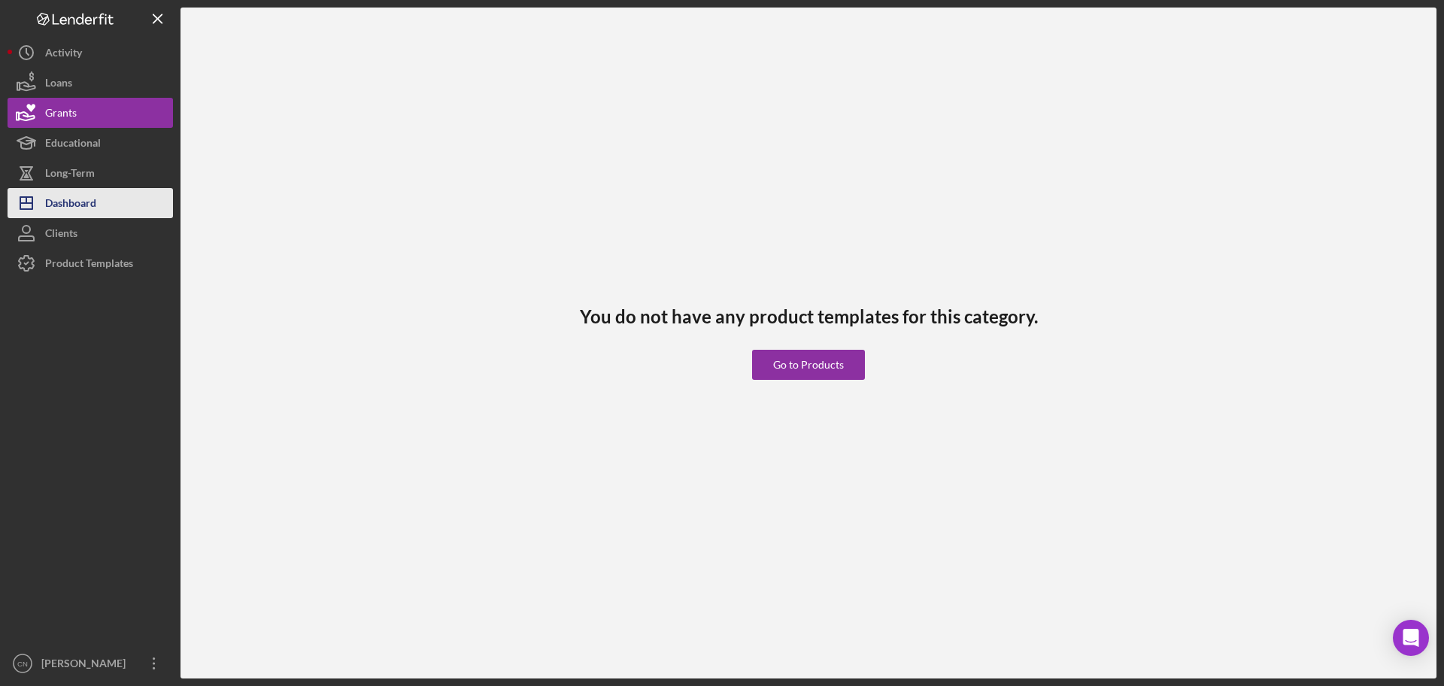
click at [56, 196] on div "Dashboard" at bounding box center [70, 205] width 51 height 34
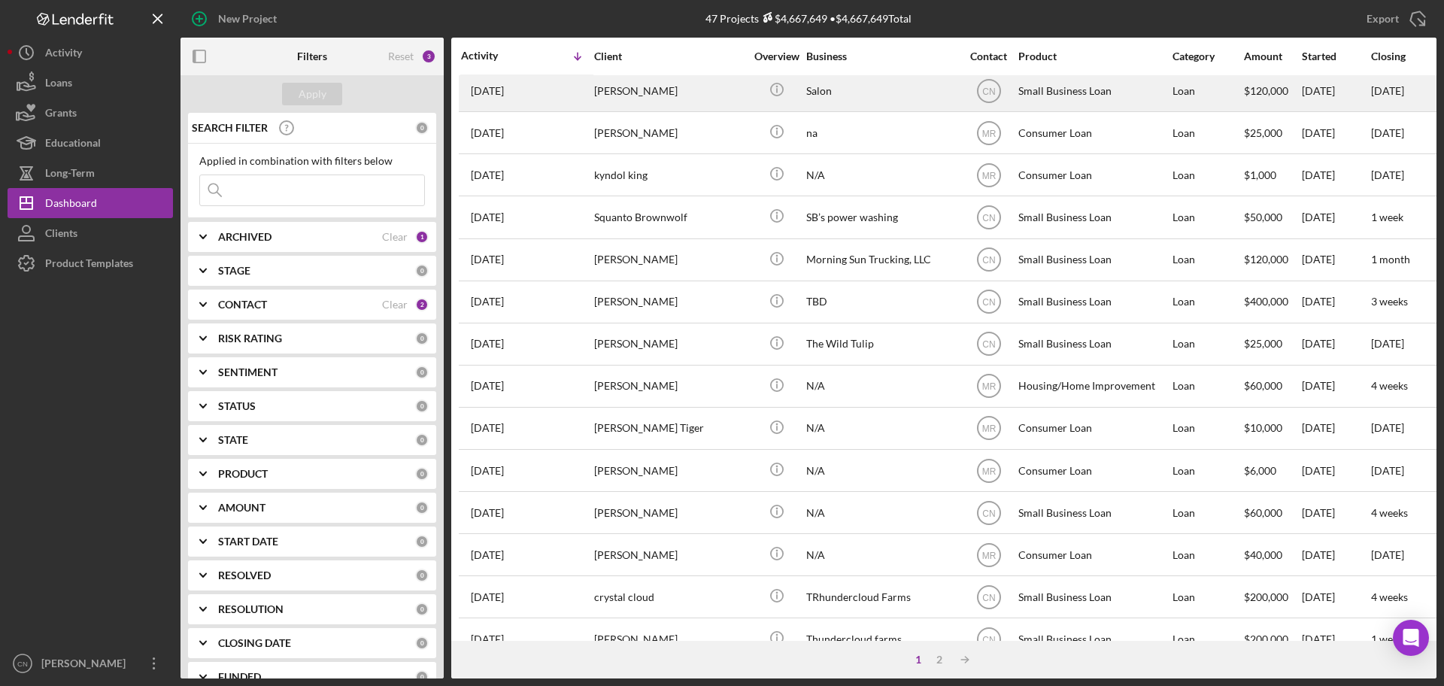
scroll to position [508, 0]
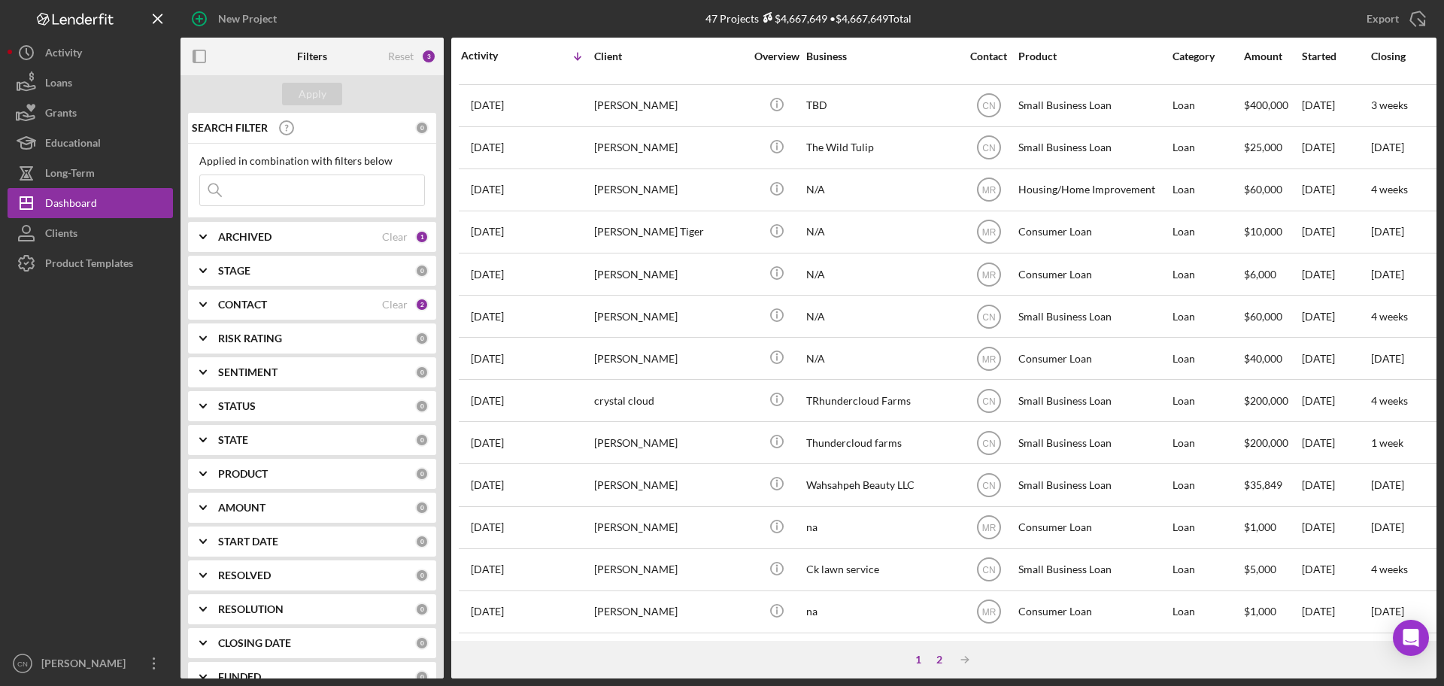
click at [942, 662] on div "2" at bounding box center [939, 660] width 21 height 12
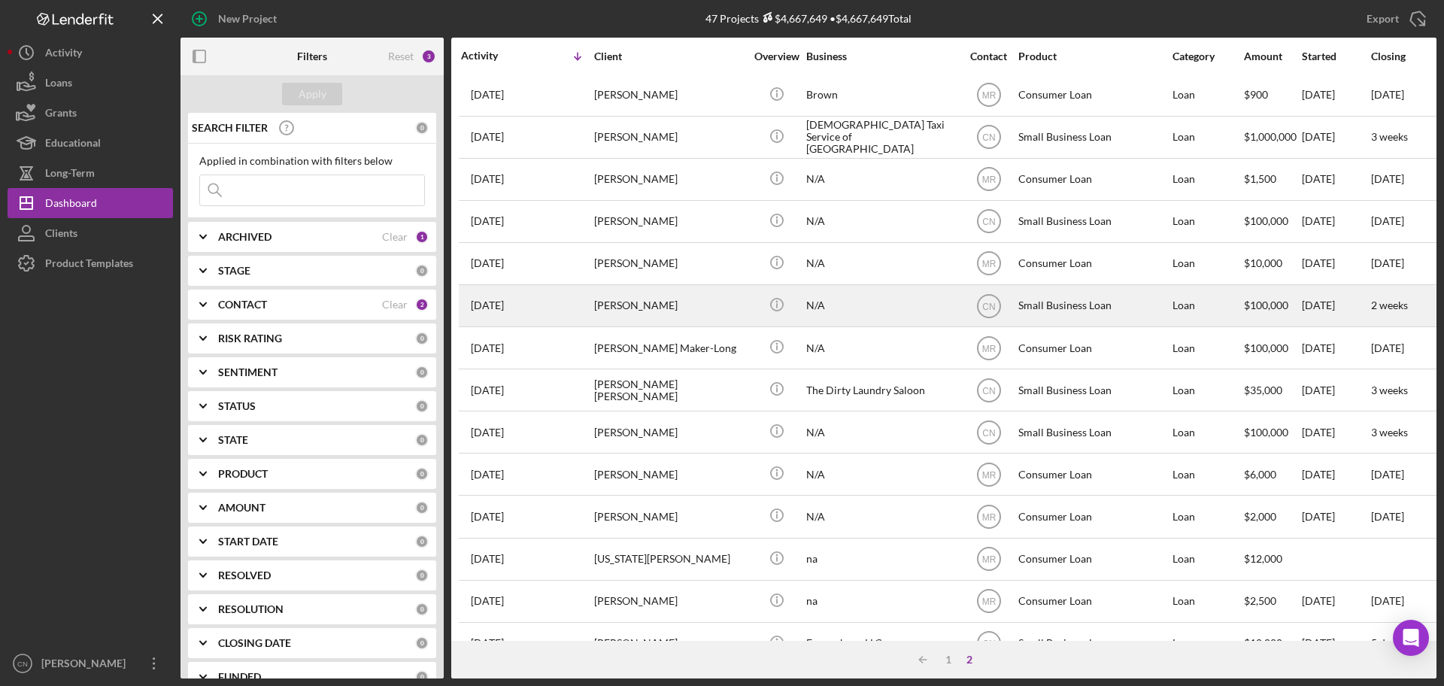
scroll to position [0, 0]
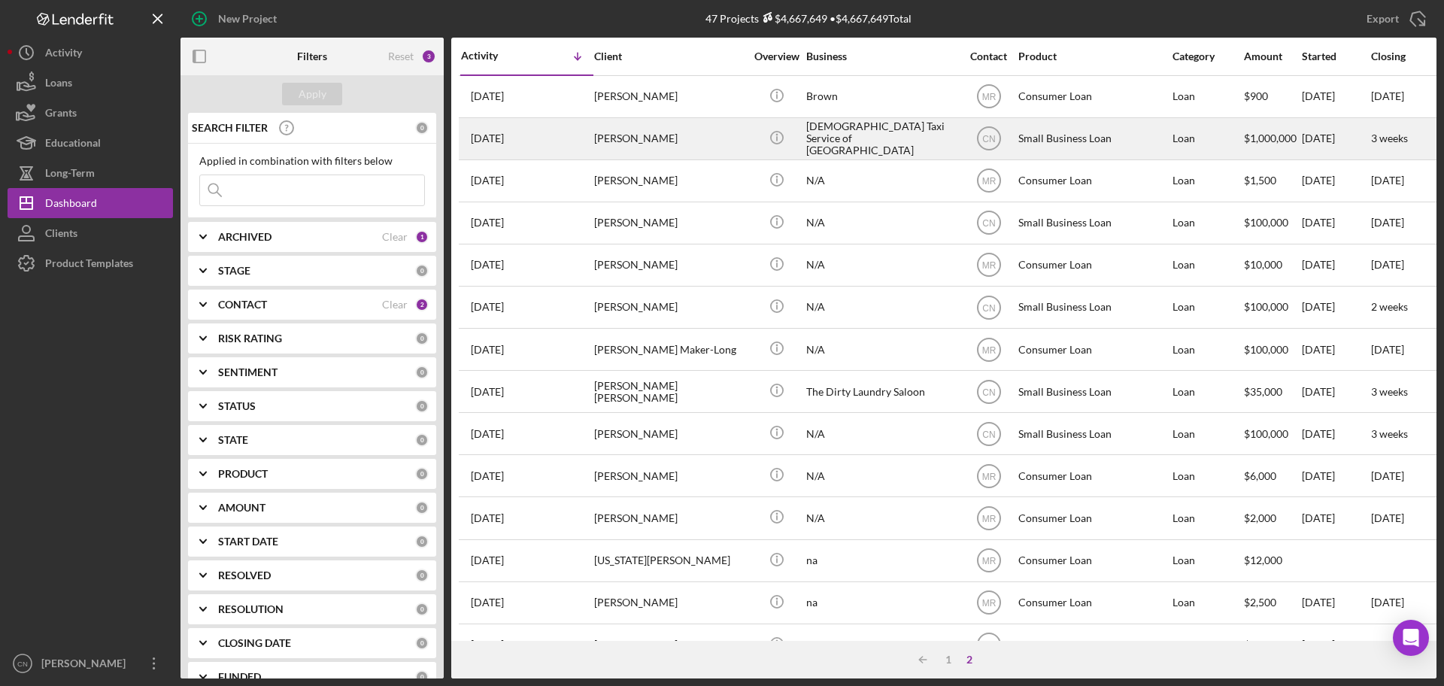
click at [653, 139] on div "[PERSON_NAME]" at bounding box center [669, 139] width 150 height 40
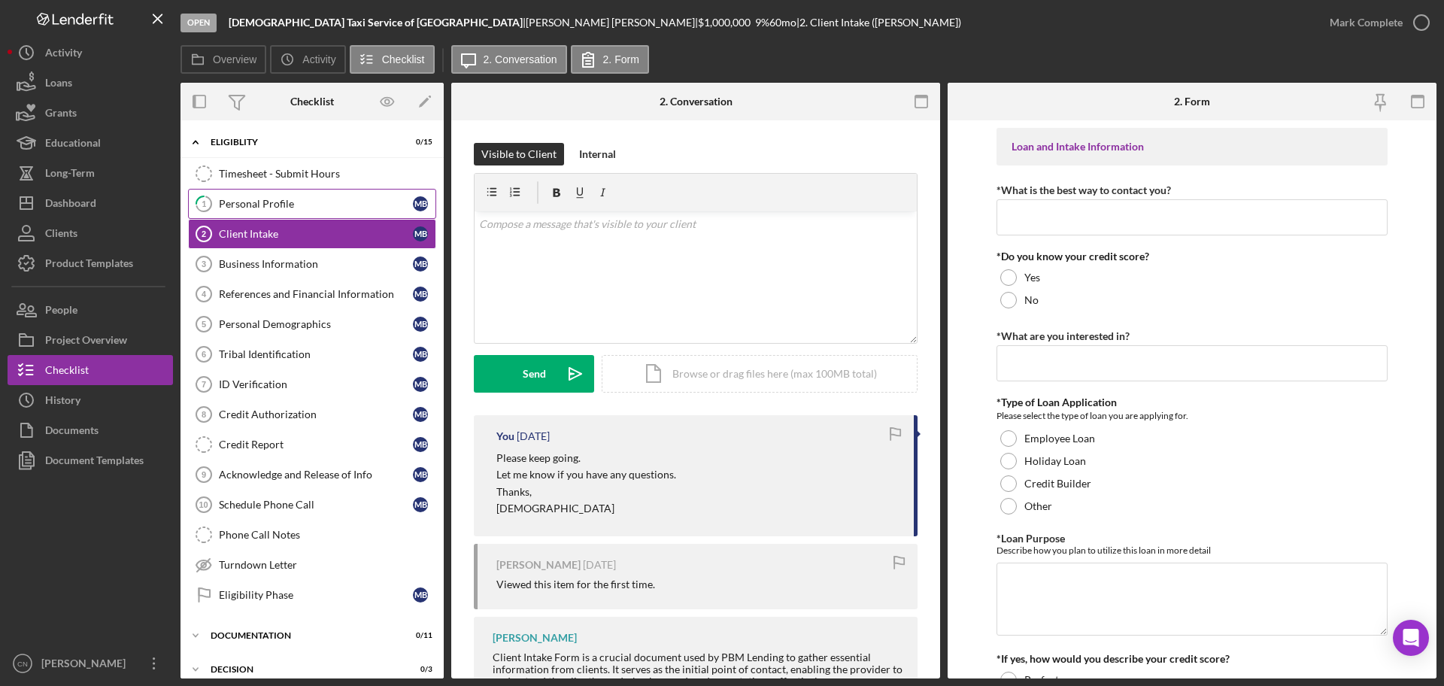
click at [272, 199] on div "Personal Profile" at bounding box center [316, 204] width 194 height 12
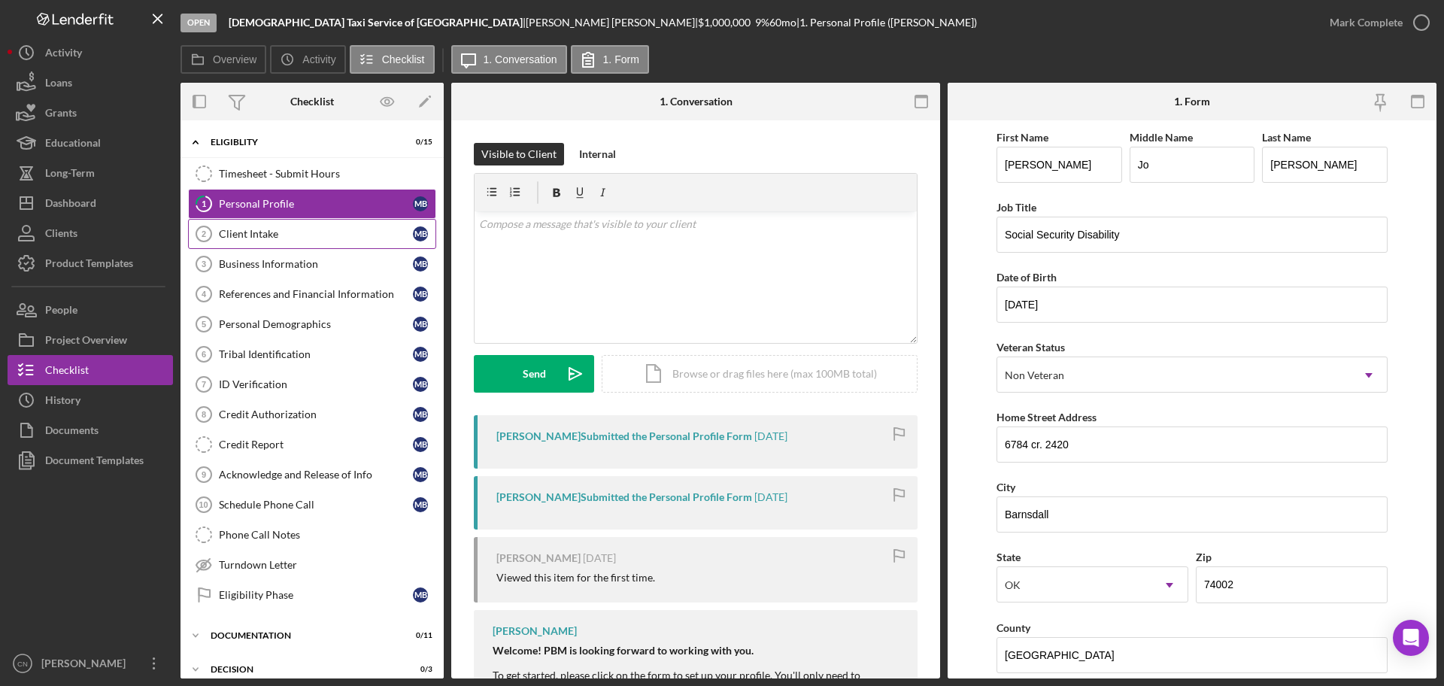
click at [253, 232] on div "Client Intake" at bounding box center [316, 234] width 194 height 12
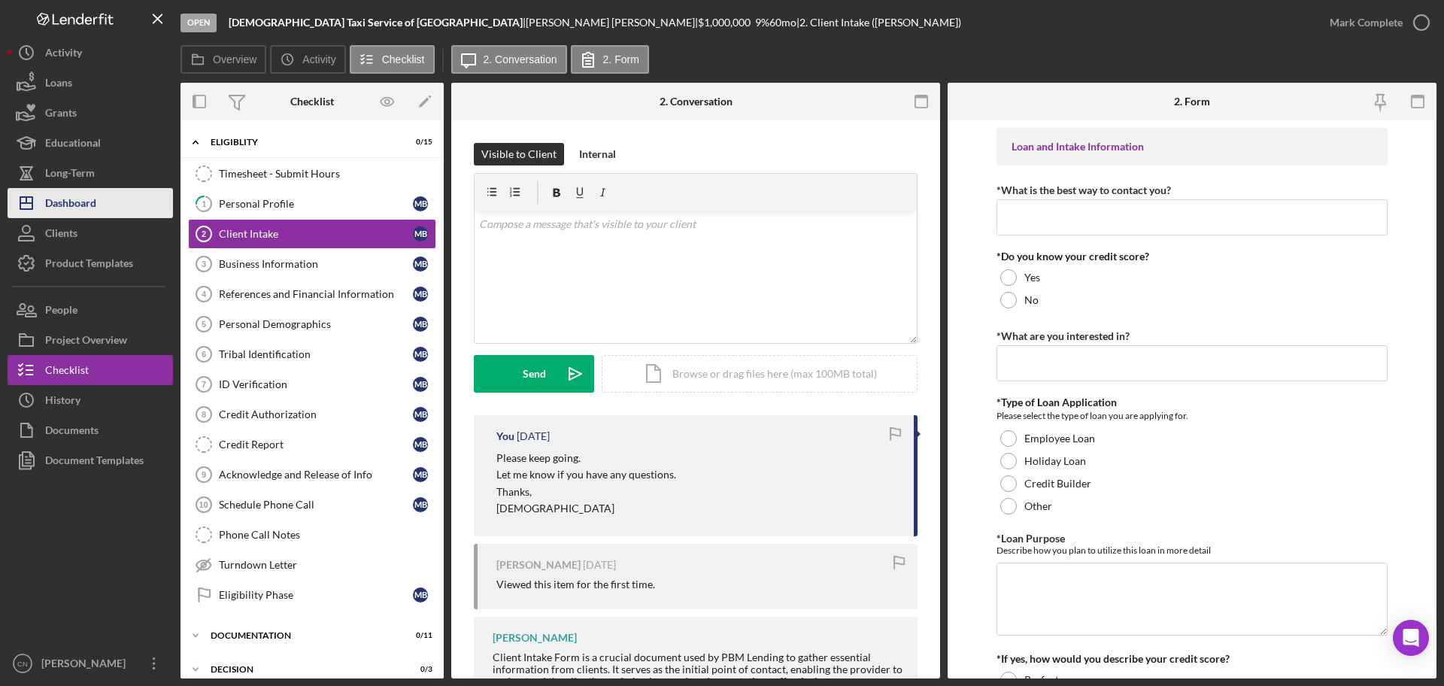
click at [73, 204] on div "Dashboard" at bounding box center [70, 205] width 51 height 34
